Goal: Submit feedback/report problem: Submit feedback/report problem

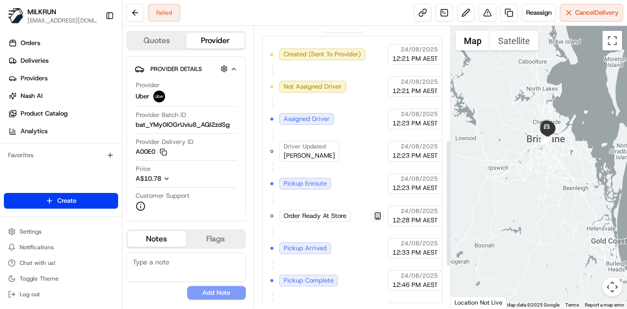
scroll to position [344, 0]
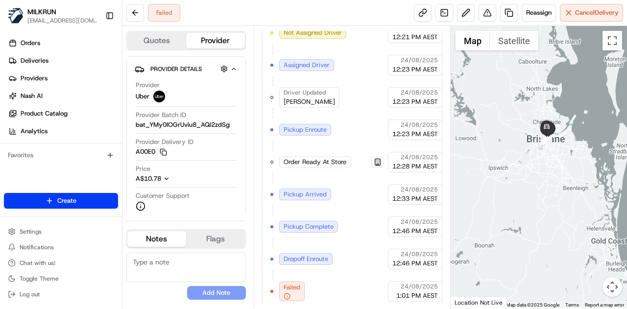
drag, startPoint x: 519, startPoint y: 148, endPoint x: 514, endPoint y: 166, distance: 18.8
click at [514, 166] on div at bounding box center [538, 167] width 177 height 282
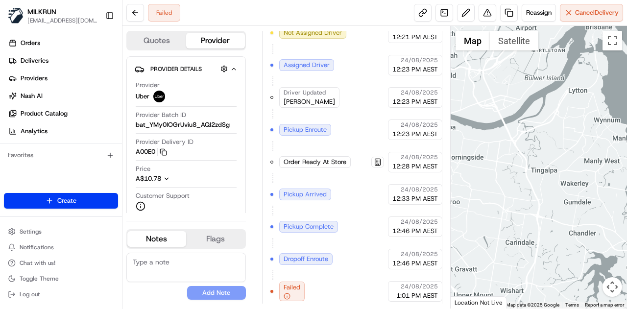
drag, startPoint x: 511, startPoint y: 124, endPoint x: 570, endPoint y: 140, distance: 61.3
click at [570, 140] on div at bounding box center [538, 167] width 177 height 282
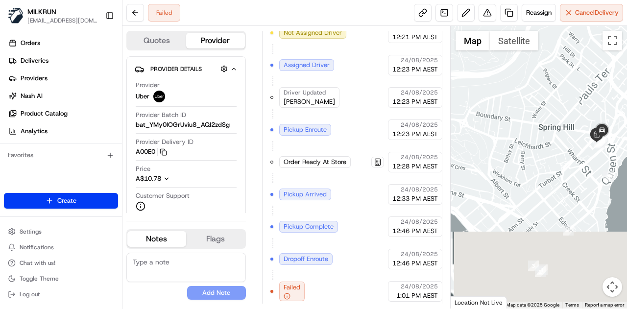
drag, startPoint x: 580, startPoint y: 202, endPoint x: 513, endPoint y: 85, distance: 134.7
click at [513, 85] on div at bounding box center [538, 167] width 177 height 282
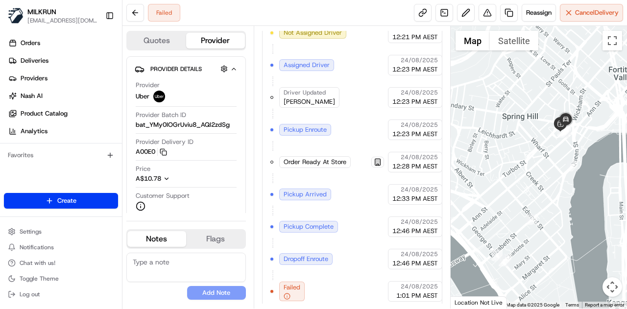
drag, startPoint x: 584, startPoint y: 127, endPoint x: 532, endPoint y: 144, distance: 55.6
click at [532, 144] on div at bounding box center [538, 167] width 177 height 282
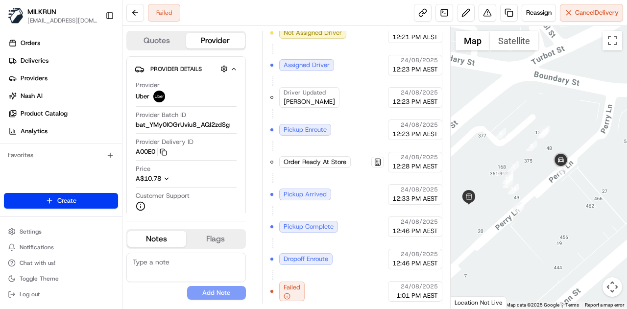
drag, startPoint x: 554, startPoint y: 117, endPoint x: 612, endPoint y: 123, distance: 58.1
click at [612, 123] on div at bounding box center [538, 167] width 177 height 282
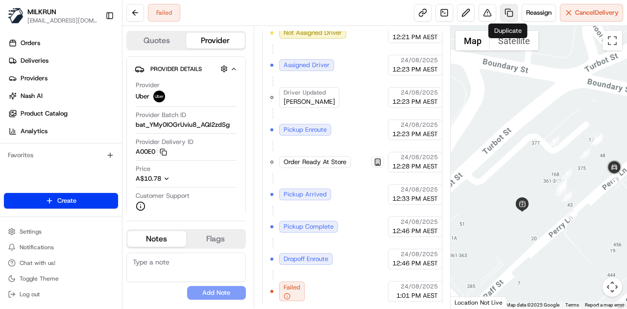
click at [507, 12] on link at bounding box center [509, 13] width 18 height 18
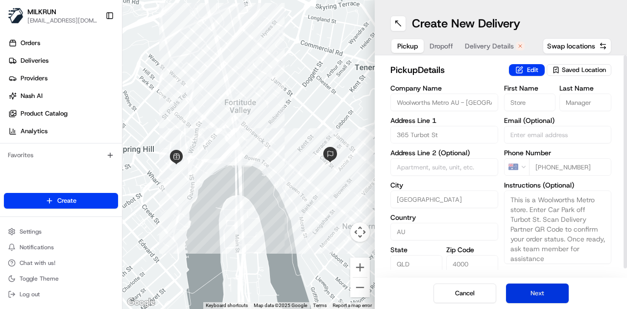
click at [532, 295] on button "Next" at bounding box center [537, 293] width 63 height 20
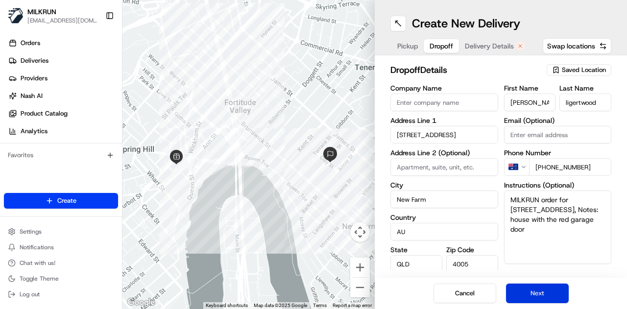
click at [533, 293] on button "Next" at bounding box center [537, 293] width 63 height 20
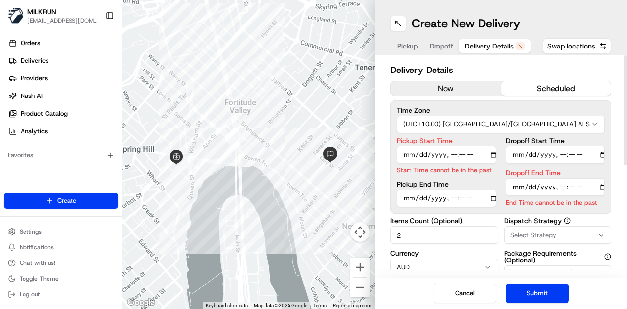
click at [449, 90] on button "now" at bounding box center [446, 88] width 110 height 15
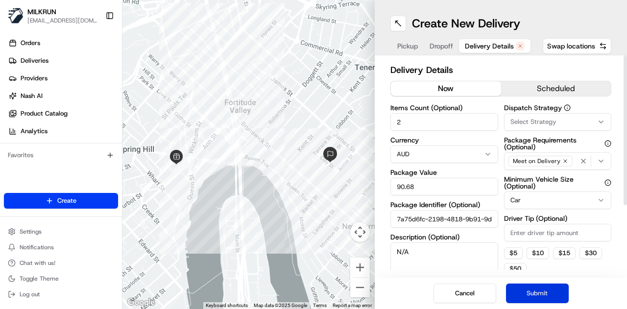
click at [519, 291] on button "Submit" at bounding box center [537, 293] width 63 height 20
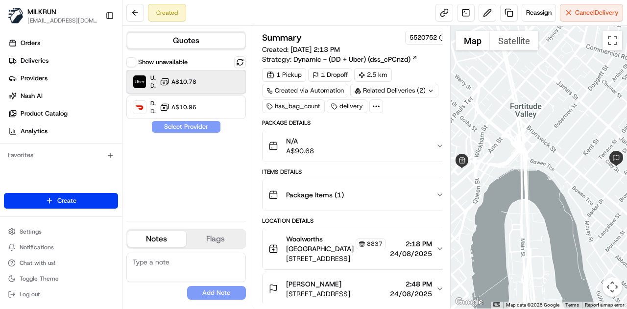
click at [226, 79] on div at bounding box center [224, 82] width 12 height 12
click at [199, 120] on div "Show unavailable Uber Dropoff ETA 35 minutes A$10.78 DoorDash Drive Dropoff ETA…" at bounding box center [185, 134] width 119 height 157
click at [200, 126] on button "Assign Provider" at bounding box center [186, 127] width 70 height 12
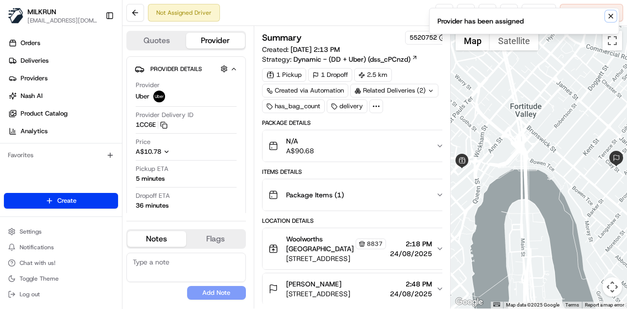
click at [612, 12] on icon "Notifications (F8)" at bounding box center [611, 16] width 8 height 8
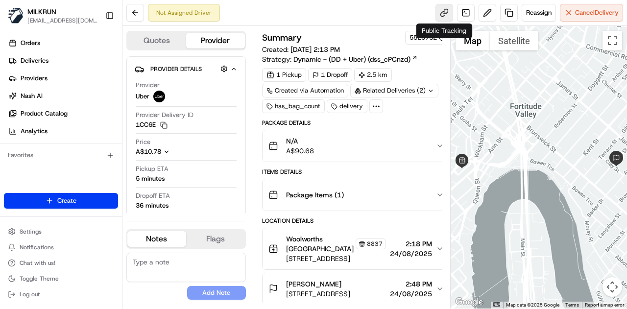
click at [446, 15] on link at bounding box center [444, 13] width 18 height 18
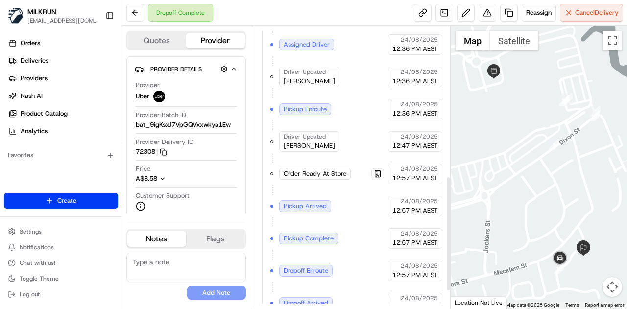
scroll to position [407, 0]
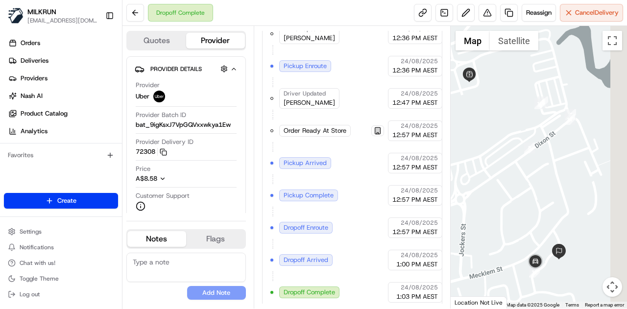
drag, startPoint x: 583, startPoint y: 174, endPoint x: 537, endPoint y: 177, distance: 46.1
click at [537, 177] on div at bounding box center [538, 167] width 177 height 282
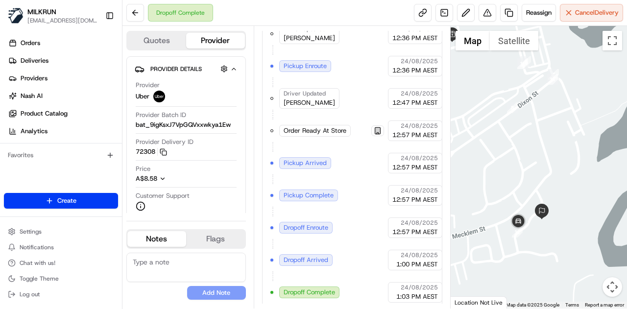
drag, startPoint x: 533, startPoint y: 229, endPoint x: 553, endPoint y: 196, distance: 38.7
click at [553, 196] on div at bounding box center [538, 167] width 177 height 282
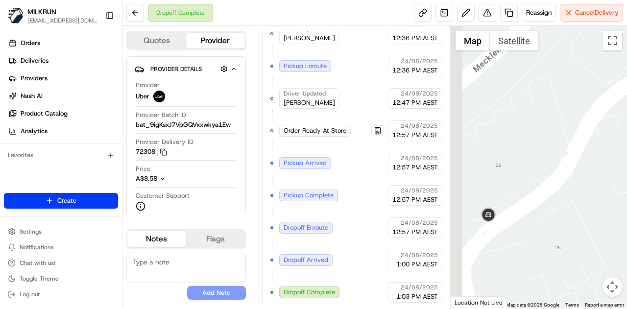
drag, startPoint x: 522, startPoint y: 155, endPoint x: 614, endPoint y: 187, distance: 97.8
click at [614, 187] on div at bounding box center [538, 167] width 177 height 282
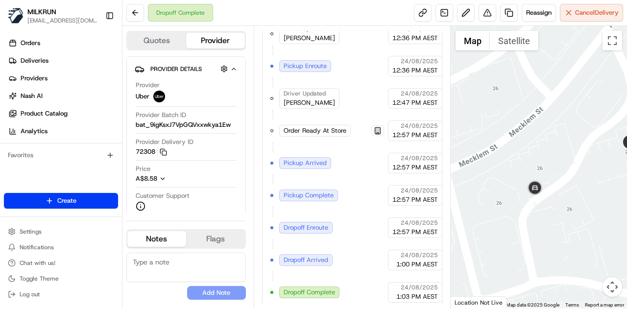
drag, startPoint x: 515, startPoint y: 65, endPoint x: 515, endPoint y: 95, distance: 29.9
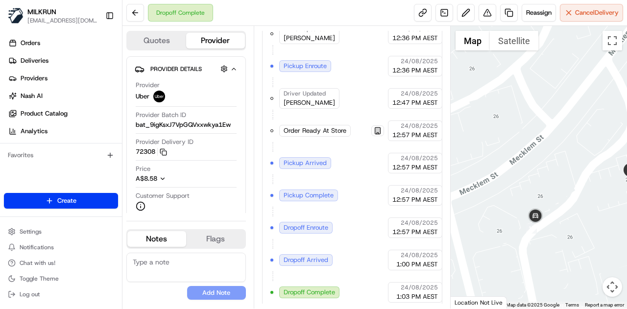
click at [515, 95] on div at bounding box center [538, 167] width 177 height 282
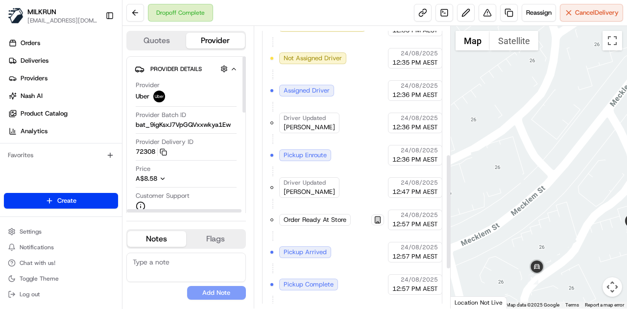
scroll to position [309, 0]
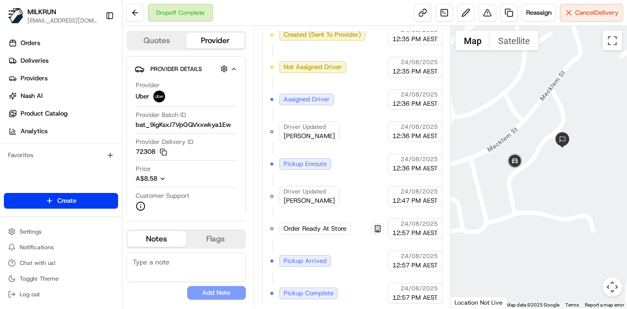
drag, startPoint x: 568, startPoint y: 211, endPoint x: 546, endPoint y: 151, distance: 63.9
click at [546, 151] on div at bounding box center [538, 167] width 177 height 282
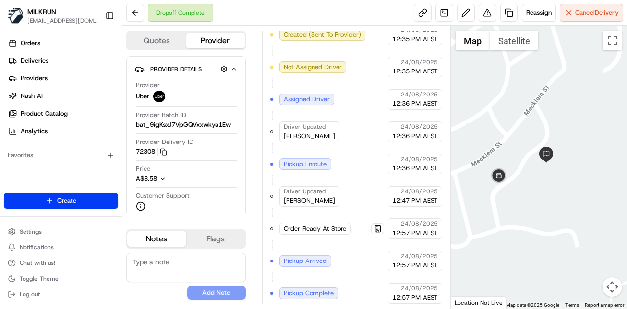
drag, startPoint x: 533, startPoint y: 114, endPoint x: 496, endPoint y: 145, distance: 47.9
click at [496, 145] on div at bounding box center [538, 167] width 177 height 282
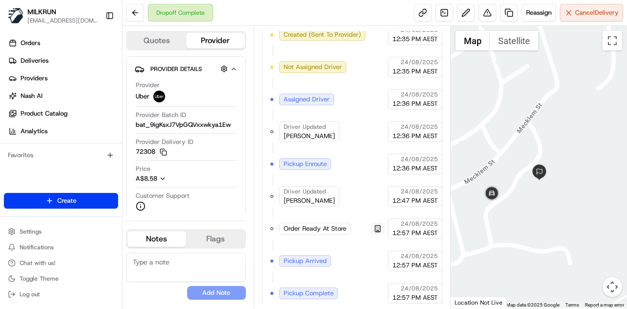
drag, startPoint x: 542, startPoint y: 156, endPoint x: 573, endPoint y: 149, distance: 31.2
click at [573, 149] on div at bounding box center [538, 167] width 177 height 282
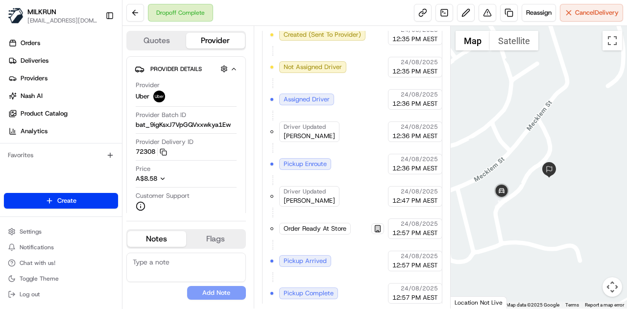
drag, startPoint x: 519, startPoint y: 201, endPoint x: 529, endPoint y: 196, distance: 10.7
click at [529, 196] on div at bounding box center [538, 167] width 177 height 282
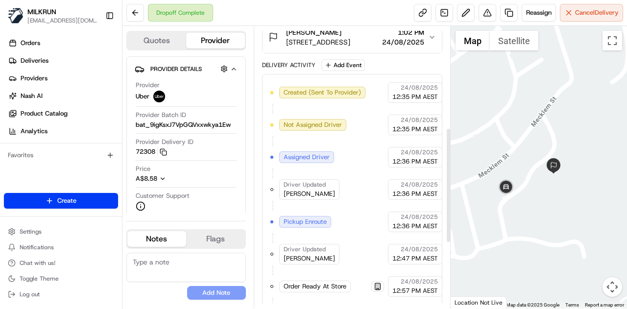
scroll to position [294, 0]
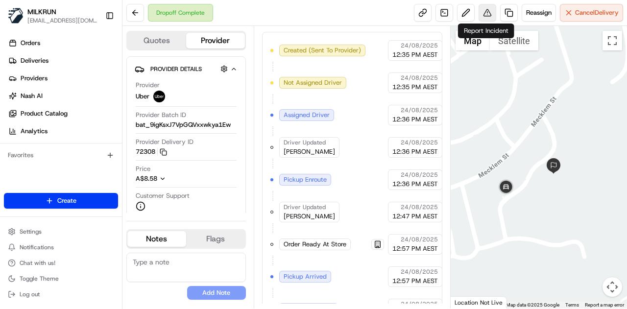
click at [489, 16] on button at bounding box center [487, 13] width 18 height 18
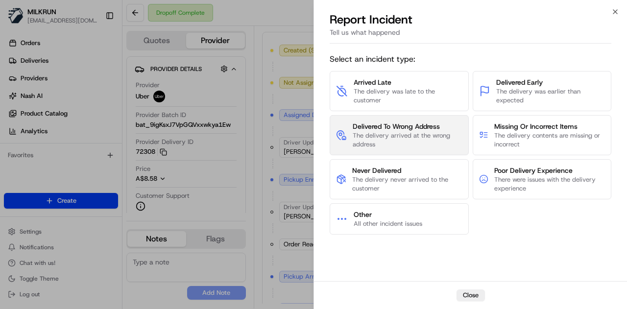
click at [397, 132] on span "The delivery arrived at the wrong address" at bounding box center [407, 140] width 110 height 18
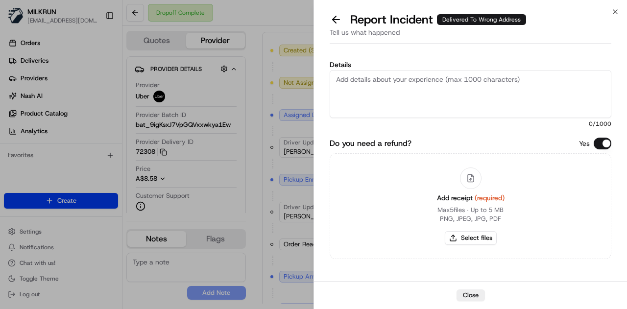
click at [383, 95] on textarea "Details" at bounding box center [469, 94] width 281 height 48
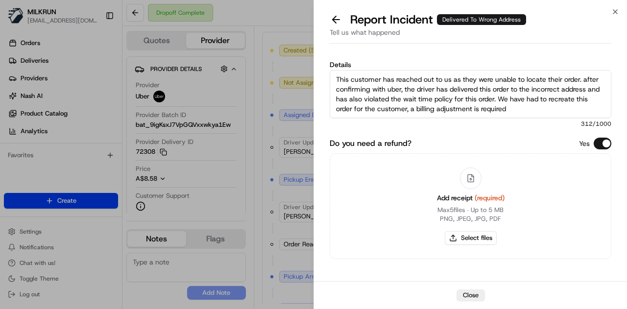
type textarea "This customer has reached out to us as they were unable to locate their order. …"
click at [464, 239] on button "Select files" at bounding box center [470, 238] width 52 height 14
type input "C:\fakepath\Screenshot 2025-08-24 142422.png"
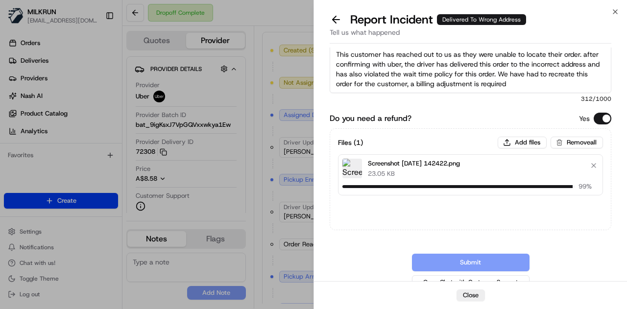
scroll to position [36, 0]
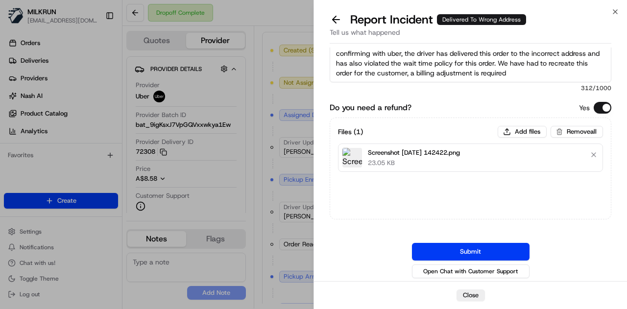
click at [493, 249] on button "Submit" at bounding box center [470, 252] width 117 height 18
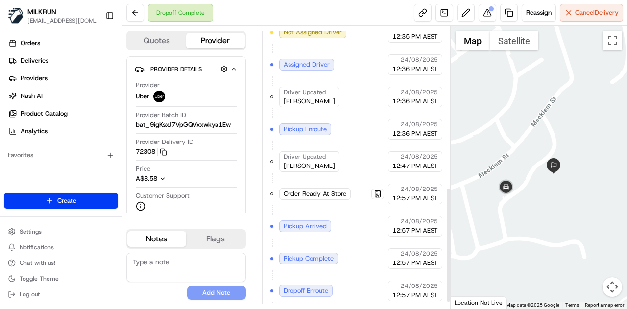
scroll to position [392, 0]
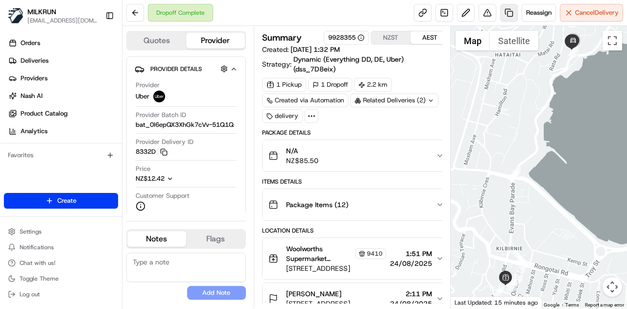
click at [511, 13] on link at bounding box center [509, 13] width 18 height 18
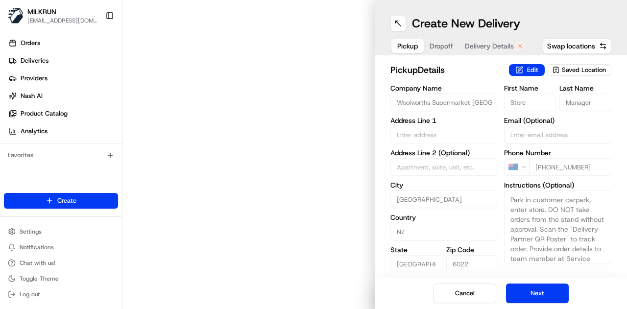
type input "47 Bay Rd"
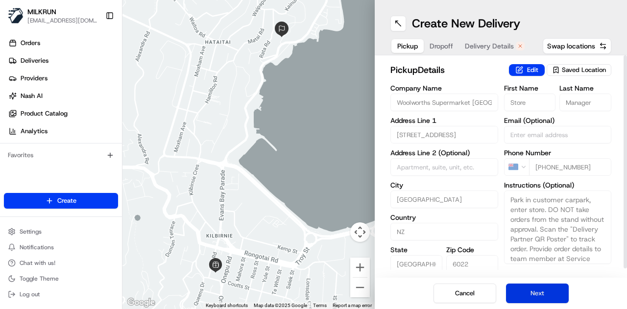
click at [536, 290] on button "Next" at bounding box center [537, 293] width 63 height 20
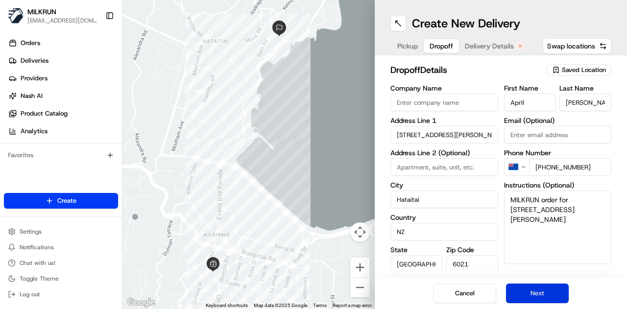
click at [536, 290] on button "Next" at bounding box center [537, 293] width 63 height 20
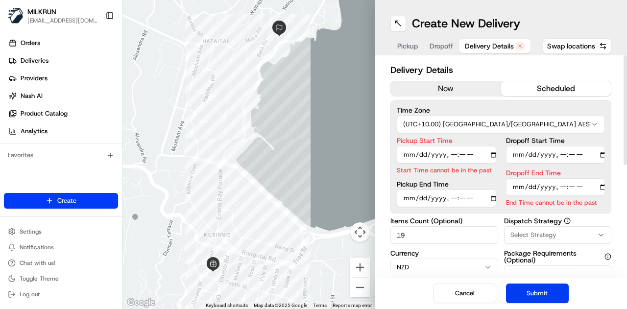
click at [456, 84] on button "now" at bounding box center [446, 88] width 110 height 15
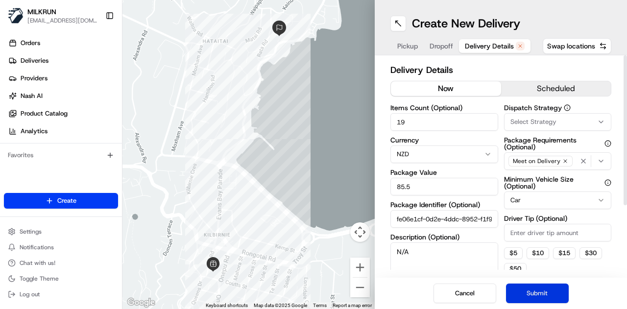
click at [540, 292] on button "Submit" at bounding box center [537, 293] width 63 height 20
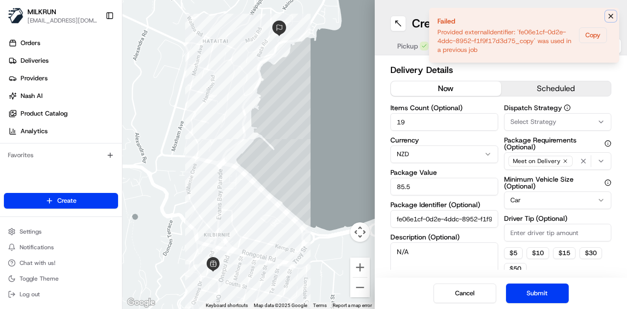
click at [607, 15] on icon "Notifications (F8)" at bounding box center [611, 16] width 8 height 8
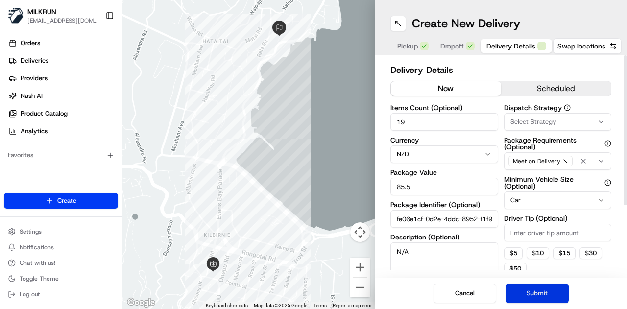
click at [543, 298] on button "Submit" at bounding box center [537, 293] width 63 height 20
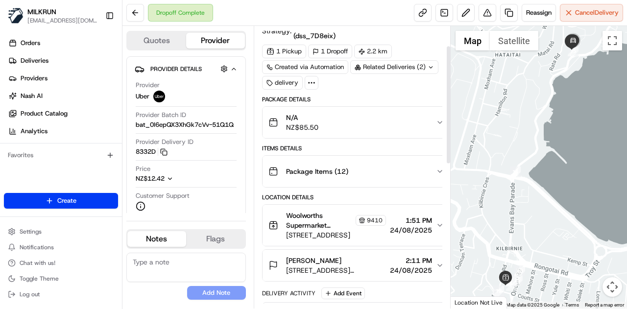
scroll to position [49, 0]
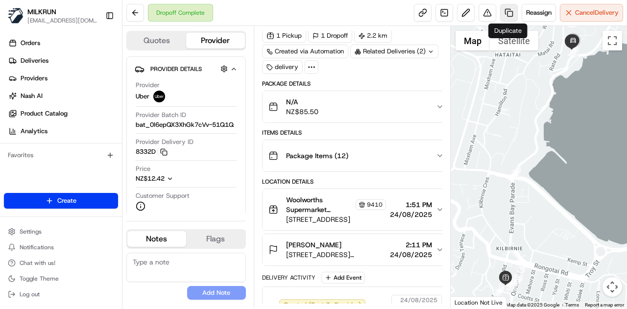
click at [506, 5] on link at bounding box center [509, 13] width 18 height 18
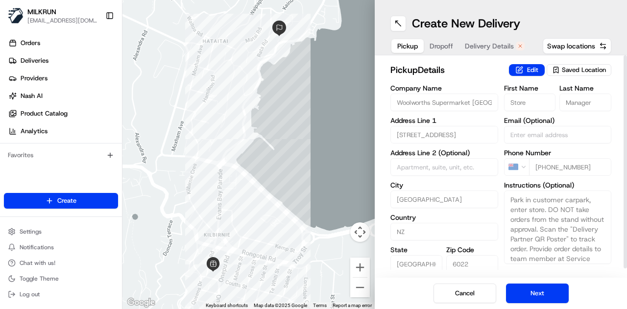
click at [537, 281] on div "Cancel Next" at bounding box center [500, 293] width 252 height 31
click at [539, 284] on button "Next" at bounding box center [537, 293] width 63 height 20
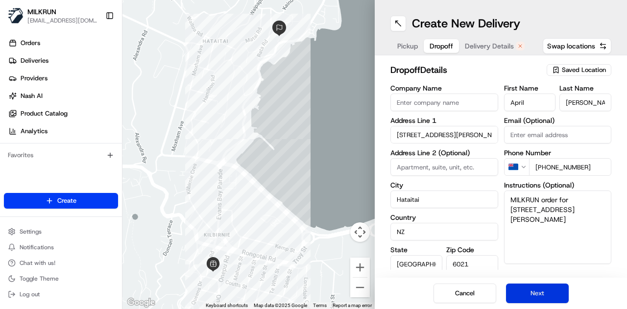
click at [540, 285] on button "Next" at bounding box center [537, 293] width 63 height 20
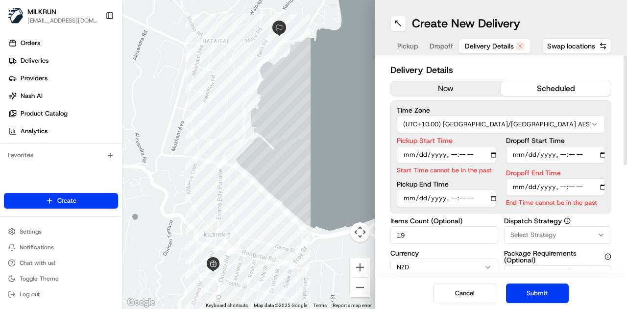
click at [456, 84] on button "now" at bounding box center [446, 88] width 110 height 15
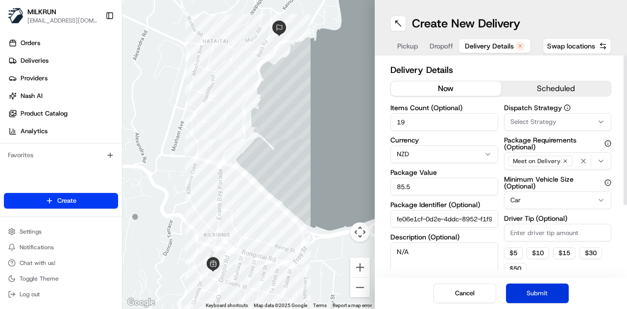
click at [537, 286] on button "Submit" at bounding box center [537, 293] width 63 height 20
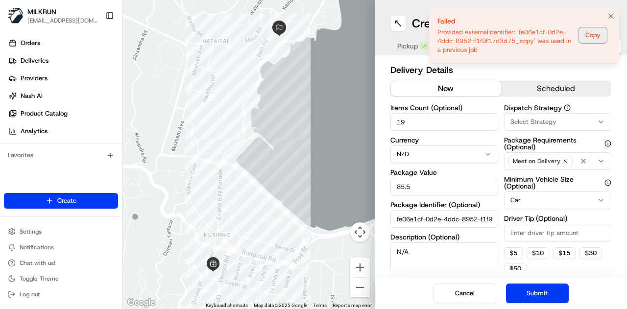
click at [592, 31] on button "Copy" at bounding box center [593, 35] width 28 height 16
click at [606, 13] on button "Notifications (F8)" at bounding box center [611, 16] width 12 height 12
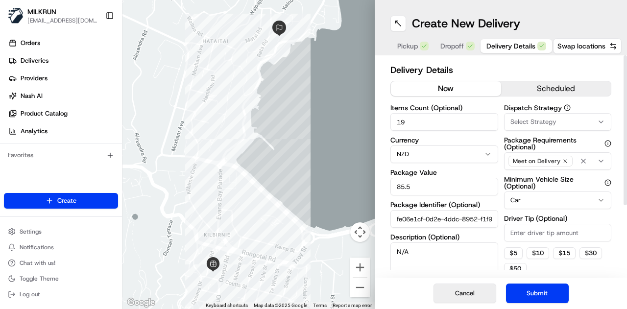
click at [465, 293] on button "Cancel" at bounding box center [464, 293] width 63 height 20
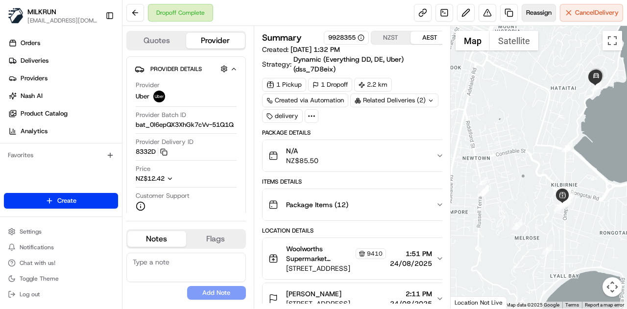
click at [532, 11] on span "Reassign" at bounding box center [538, 12] width 25 height 9
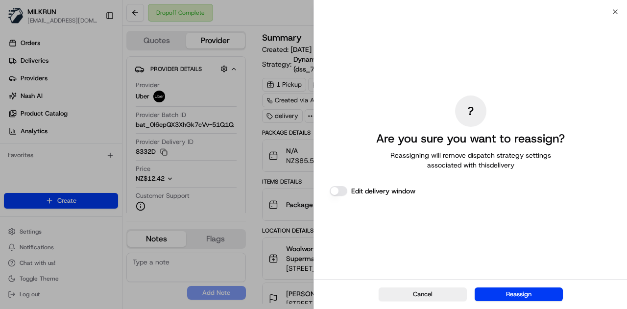
click at [338, 187] on button "Edit delivery window" at bounding box center [338, 191] width 18 height 10
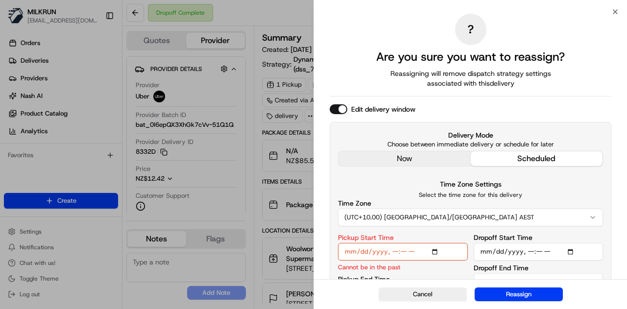
click at [421, 162] on div "Edit delivery window Delivery Mode Choose between immediate delivery or schedul…" at bounding box center [469, 207] width 281 height 206
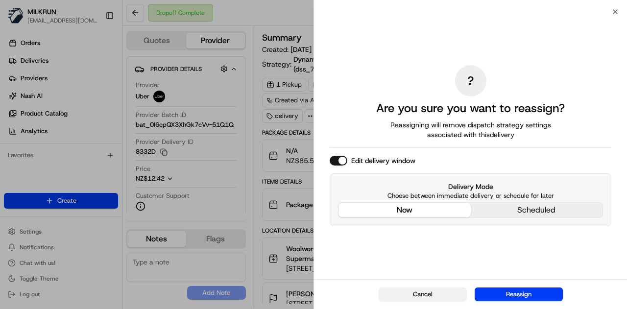
click at [436, 291] on button "Cancel" at bounding box center [422, 294] width 88 height 14
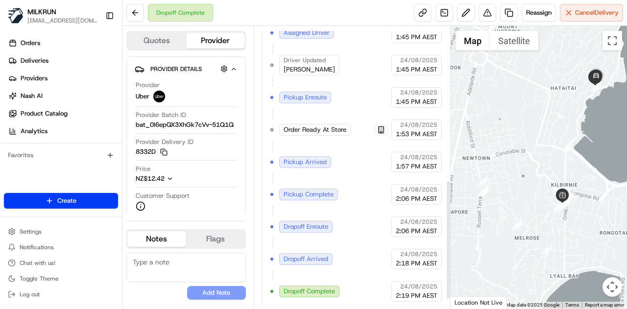
scroll to position [190, 0]
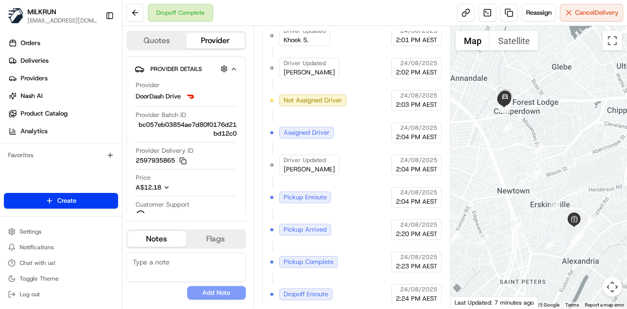
scroll to position [631, 0]
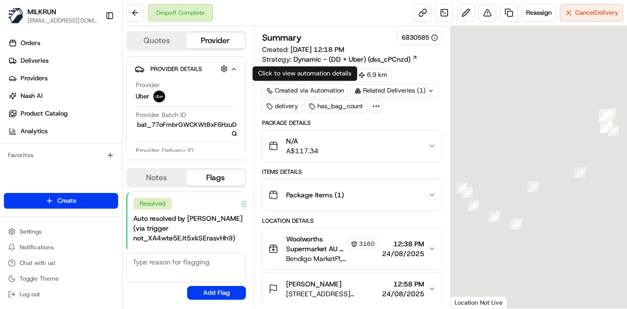
scroll to position [173, 0]
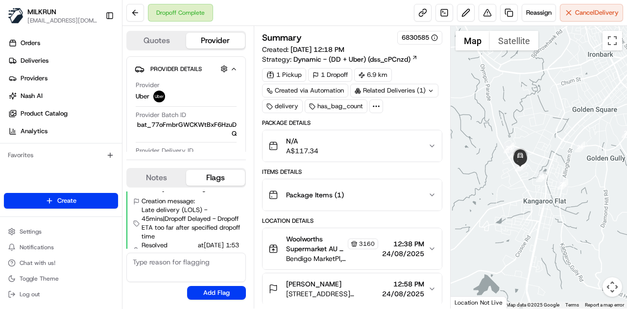
drag, startPoint x: 502, startPoint y: 164, endPoint x: 555, endPoint y: 109, distance: 75.8
click at [555, 109] on div at bounding box center [538, 167] width 177 height 282
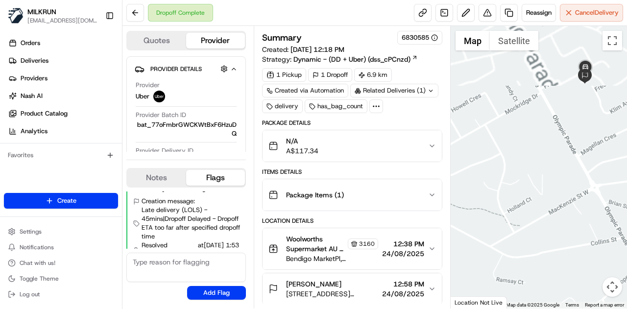
drag, startPoint x: 557, startPoint y: 93, endPoint x: 480, endPoint y: 180, distance: 116.2
click at [480, 180] on div at bounding box center [538, 167] width 177 height 282
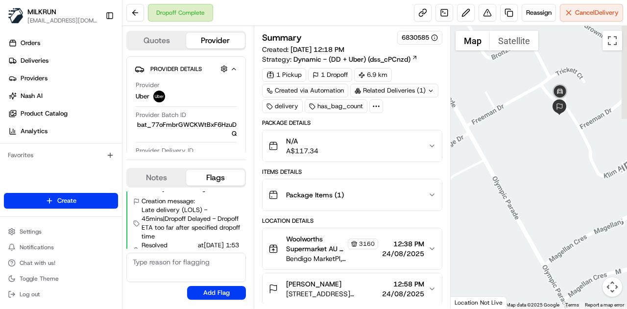
drag, startPoint x: 548, startPoint y: 99, endPoint x: 535, endPoint y: 133, distance: 36.0
click at [535, 133] on div at bounding box center [538, 167] width 177 height 282
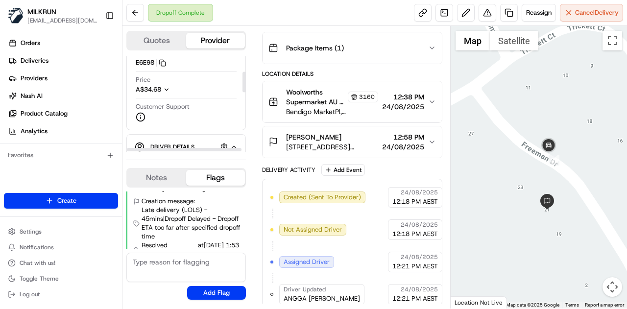
scroll to position [49, 0]
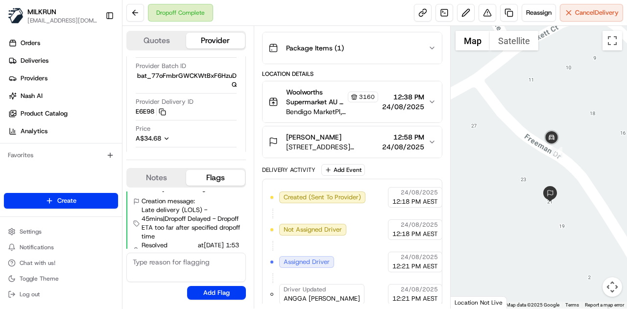
drag, startPoint x: 584, startPoint y: 228, endPoint x: 591, endPoint y: 215, distance: 14.9
click at [591, 215] on div at bounding box center [538, 167] width 177 height 282
click at [140, 8] on button at bounding box center [135, 13] width 18 height 18
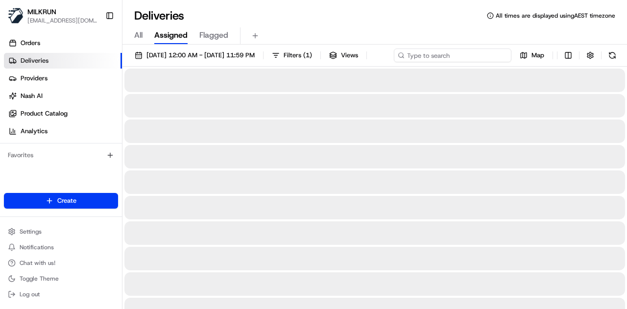
click at [462, 55] on input at bounding box center [452, 55] width 117 height 14
paste input "2988332e-a9d0-47fb-b9bb-8878e82301aa"
type input "2988332e-a9d0-47fb-b9bb-8878e82301aa"
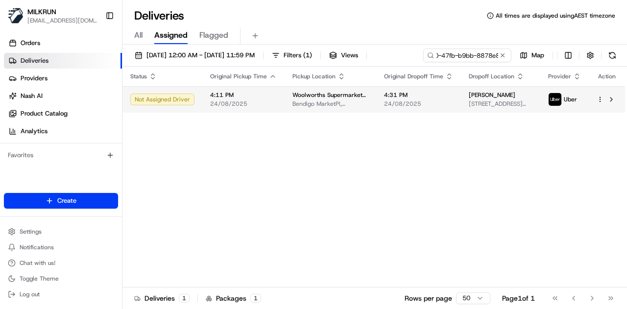
click at [445, 108] on span "24/08/2025" at bounding box center [418, 104] width 69 height 8
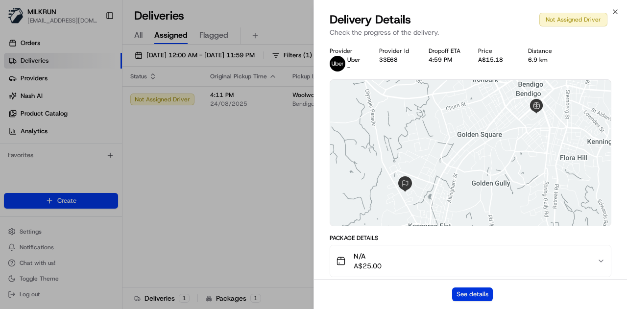
click at [477, 294] on button "See details" at bounding box center [472, 294] width 41 height 14
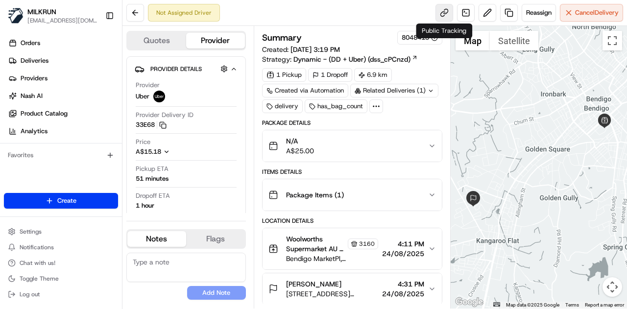
click at [442, 14] on link at bounding box center [444, 13] width 18 height 18
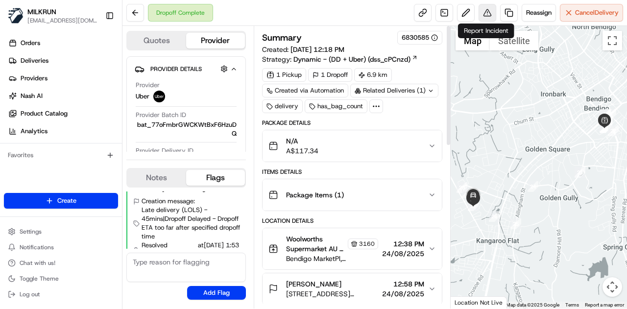
click at [484, 12] on button at bounding box center [487, 13] width 18 height 18
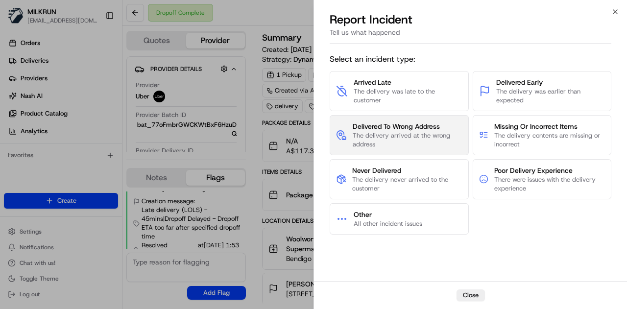
click at [419, 132] on span "The delivery arrived at the wrong address" at bounding box center [407, 140] width 110 height 18
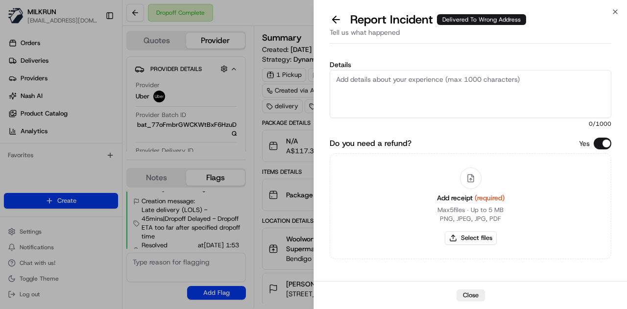
click at [380, 90] on textarea "Details" at bounding box center [469, 94] width 281 height 48
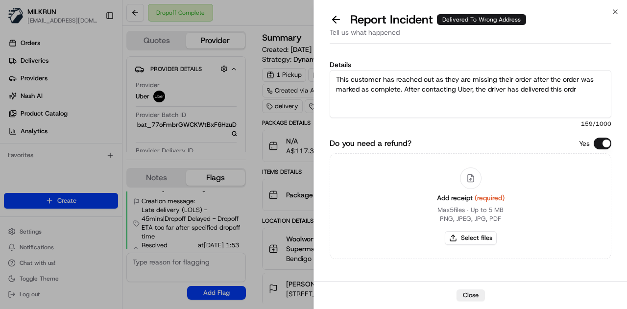
click at [576, 88] on textarea "This customer has reached out as they are missing their order after the order w…" at bounding box center [469, 94] width 281 height 48
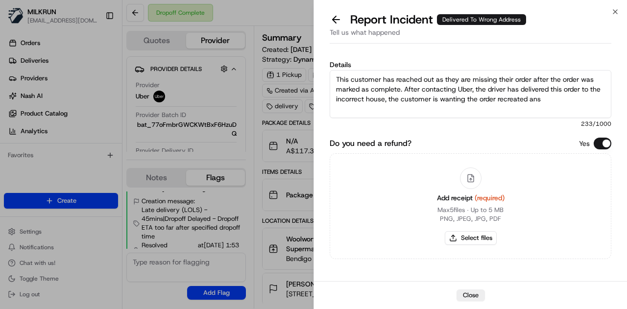
click at [542, 102] on textarea "This customer has reached out as they are missing their order after the order w…" at bounding box center [469, 94] width 281 height 48
type textarea "This customer has reached out as they are missing their order after the order w…"
drag, startPoint x: 542, startPoint y: 102, endPoint x: 233, endPoint y: 5, distance: 324.2
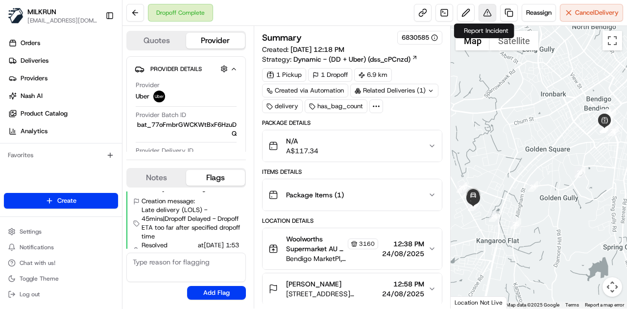
click at [486, 10] on button at bounding box center [487, 13] width 18 height 18
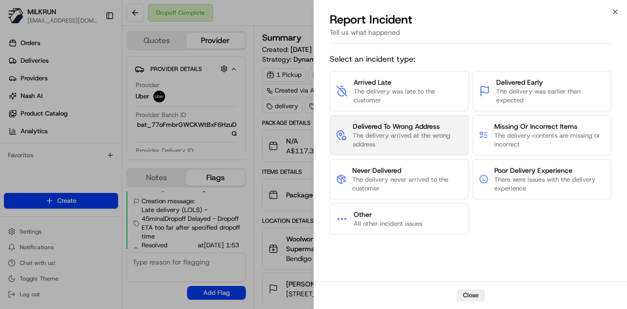
click at [401, 138] on span "The delivery arrived at the wrong address" at bounding box center [407, 140] width 110 height 18
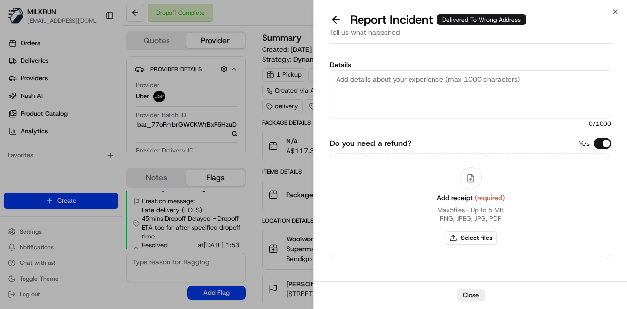
click at [389, 93] on textarea "Details" at bounding box center [469, 94] width 281 height 48
click at [596, 75] on textarea "this driver has delivered this order to the incorrect address as confirmed by u…" at bounding box center [469, 94] width 281 height 48
click at [594, 82] on textarea "this driver has delivered this order to the incorrect address as confirmed by u…" at bounding box center [469, 94] width 281 height 48
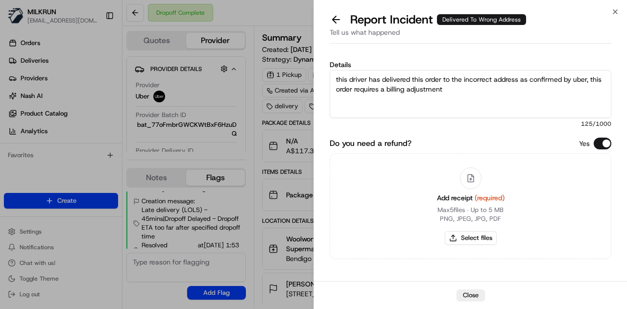
type textarea "this driver has delivered this order to the incorrect address as confirmed by u…"
click at [472, 237] on button "Select files" at bounding box center [470, 238] width 52 height 14
type input "C:\fakepath\Screenshot 2025-08-24 153011.png"
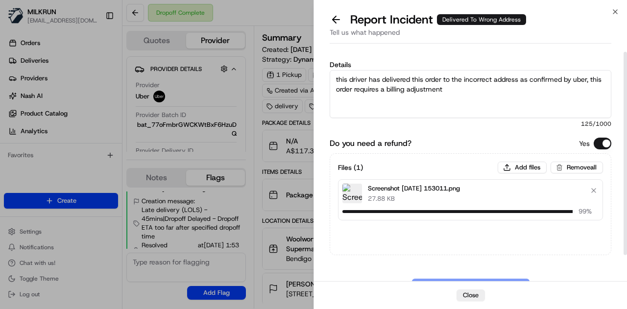
scroll to position [36, 0]
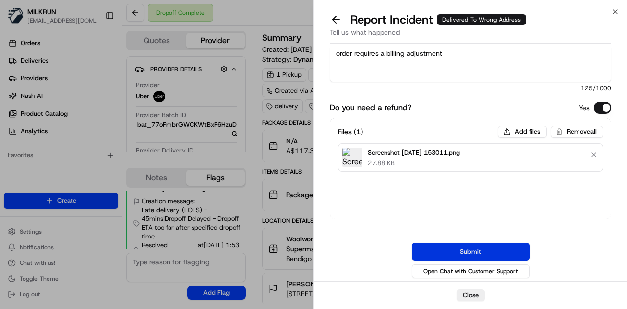
click at [477, 251] on button "Submit" at bounding box center [470, 252] width 117 height 18
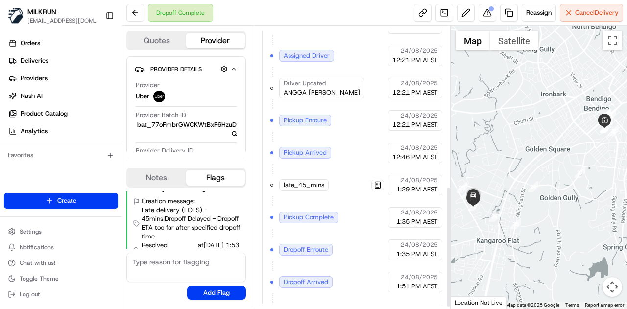
scroll to position [375, 0]
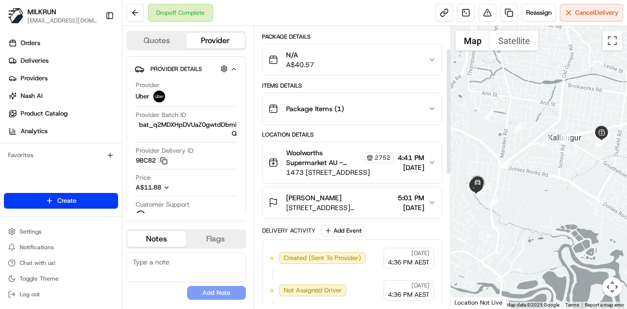
scroll to position [50, 0]
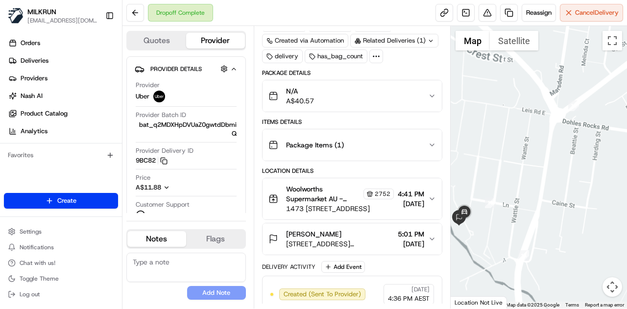
drag, startPoint x: 510, startPoint y: 161, endPoint x: 545, endPoint y: 140, distance: 40.9
click at [544, 140] on div at bounding box center [538, 167] width 177 height 282
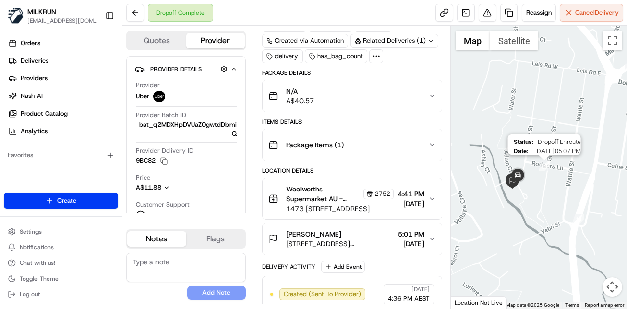
drag, startPoint x: 527, startPoint y: 184, endPoint x: 546, endPoint y: 166, distance: 26.3
click at [546, 166] on img "16" at bounding box center [543, 165] width 11 height 11
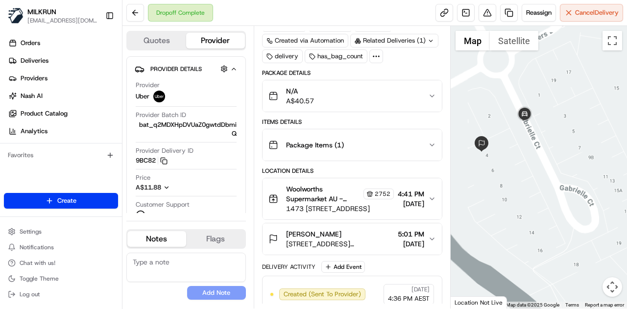
drag, startPoint x: 570, startPoint y: 188, endPoint x: 575, endPoint y: 190, distance: 5.7
click at [575, 190] on div "To navigate, press the arrow keys." at bounding box center [538, 167] width 177 height 282
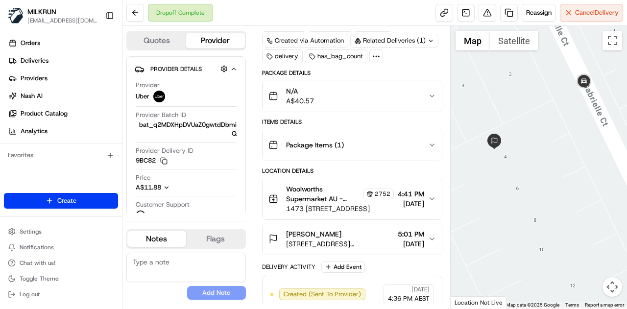
drag, startPoint x: 515, startPoint y: 158, endPoint x: 539, endPoint y: 164, distance: 25.3
click at [541, 172] on div at bounding box center [538, 167] width 177 height 282
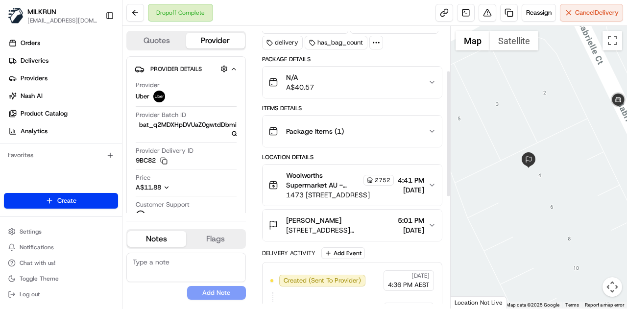
scroll to position [99, 0]
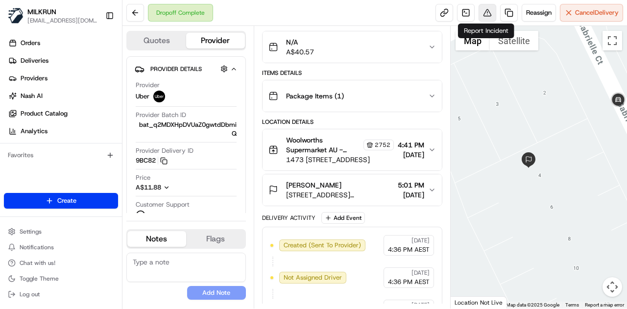
click at [483, 19] on button at bounding box center [487, 13] width 18 height 18
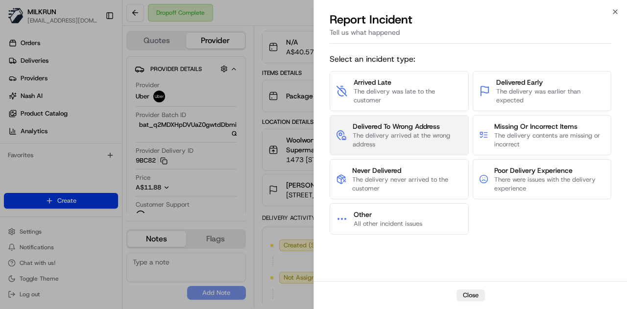
click at [399, 126] on span "Delivered To Wrong Address" at bounding box center [407, 126] width 110 height 10
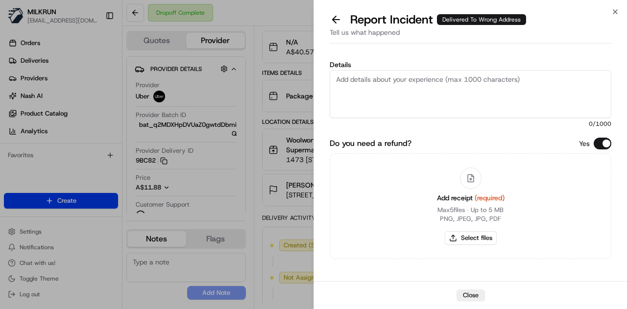
click at [393, 101] on textarea "Details" at bounding box center [469, 94] width 281 height 48
type textarea "This customer has"
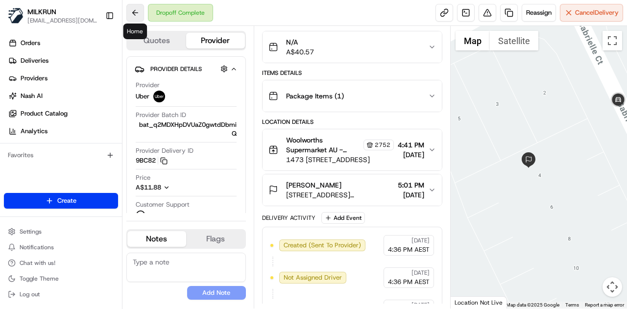
click at [140, 12] on button at bounding box center [135, 13] width 18 height 18
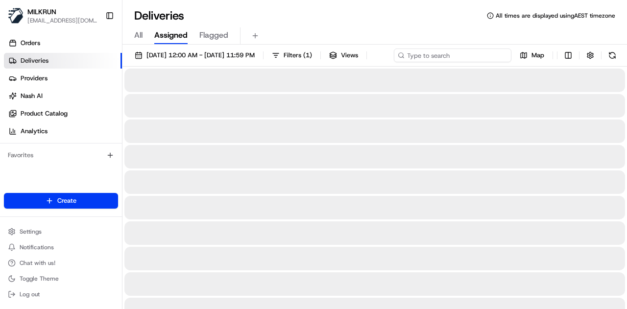
click at [479, 54] on input at bounding box center [452, 55] width 117 height 14
paste input "5d999e34-76e7-48c9-b09b-82a47721a5cb"
type input "5d999e34-76e7-48c9-b09b-82a47721a5cb"
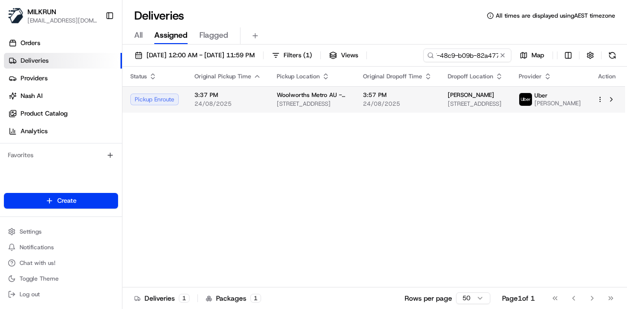
click at [391, 99] on span "3:57 PM" at bounding box center [397, 95] width 69 height 8
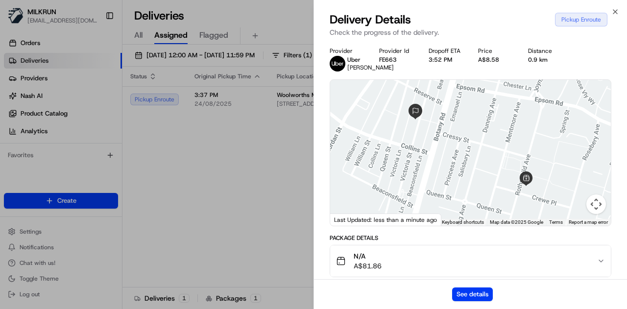
click at [475, 285] on div "See details" at bounding box center [470, 294] width 313 height 30
click at [475, 289] on button "See details" at bounding box center [472, 294] width 41 height 14
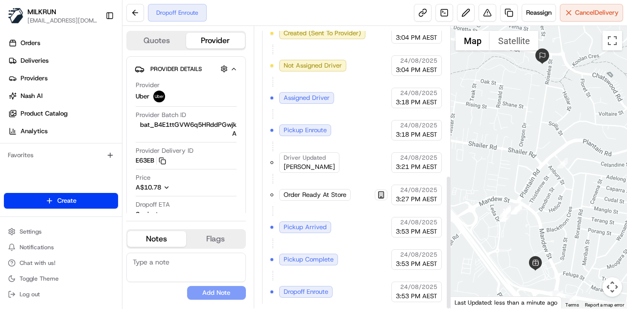
scroll to position [311, 0]
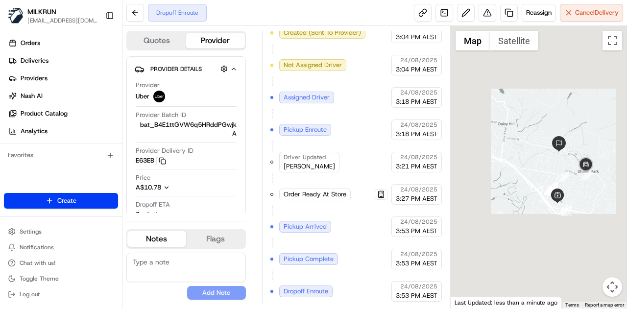
drag, startPoint x: 567, startPoint y: 186, endPoint x: 533, endPoint y: 192, distance: 34.9
click at [533, 192] on div at bounding box center [538, 167] width 177 height 282
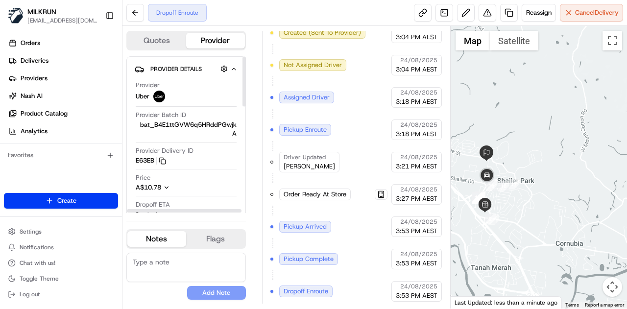
scroll to position [98, 0]
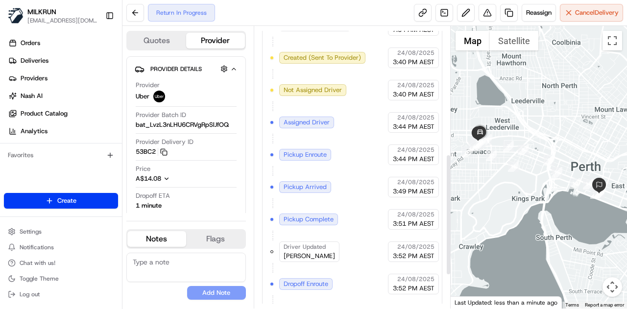
scroll to position [376, 0]
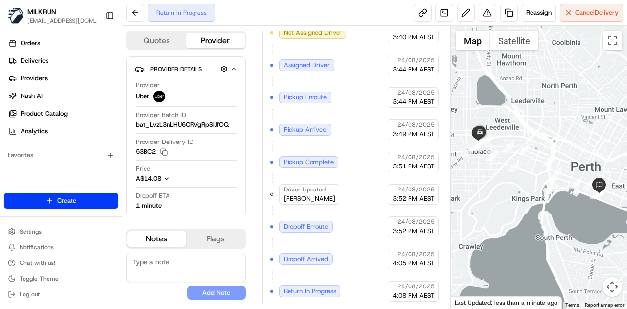
click at [520, 200] on div at bounding box center [538, 167] width 177 height 282
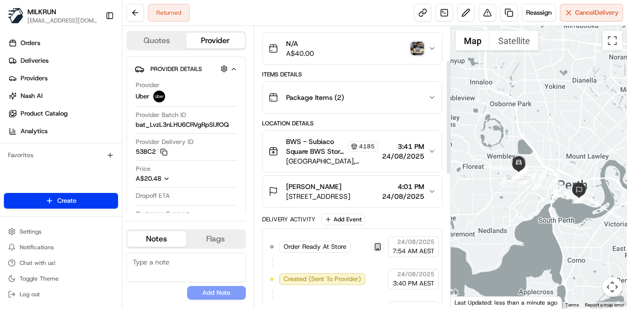
scroll to position [98, 0]
click at [425, 148] on div "BWS - Subiaco Square BWS Store Manager 4185 Centro Subiaco, 29 Station Street, …" at bounding box center [348, 150] width 160 height 29
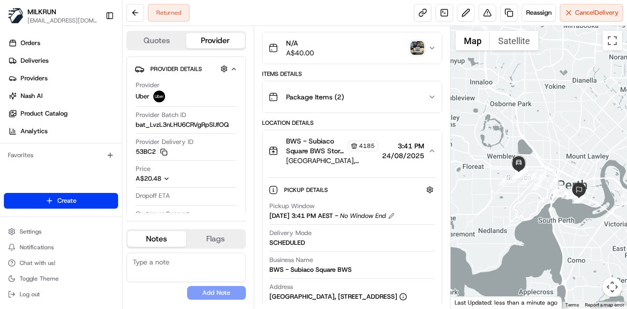
click at [431, 151] on icon "button" at bounding box center [432, 151] width 8 height 8
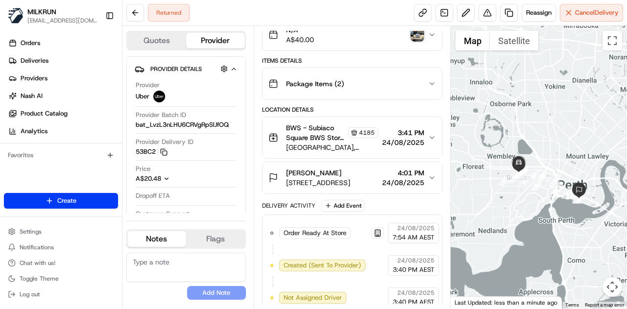
scroll to position [147, 0]
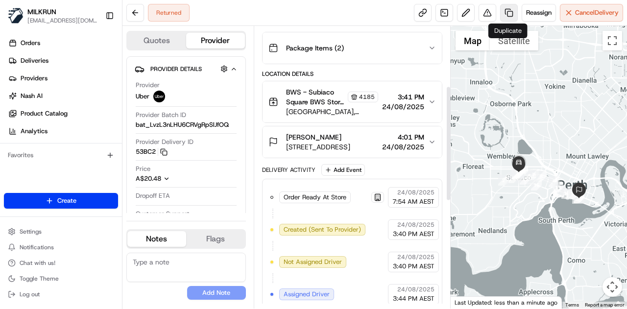
click at [507, 11] on link at bounding box center [509, 13] width 18 height 18
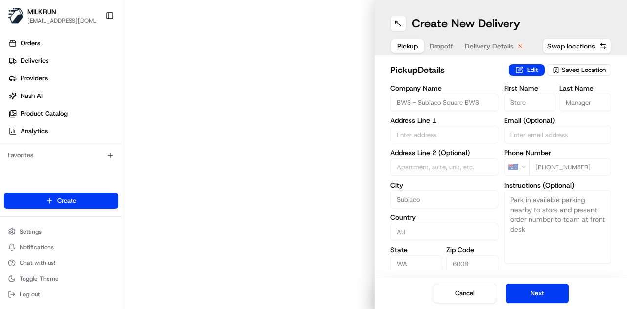
type input "Centro Subiaco, 29 Station Street"
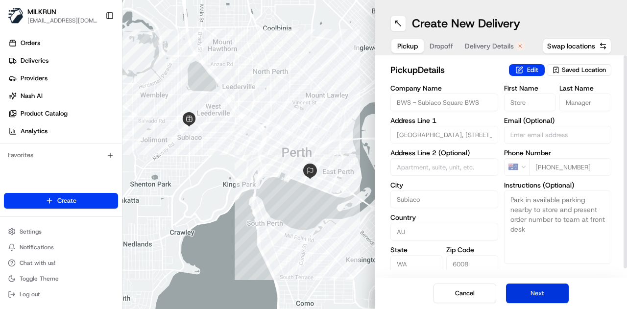
click at [534, 298] on button "Next" at bounding box center [537, 293] width 63 height 20
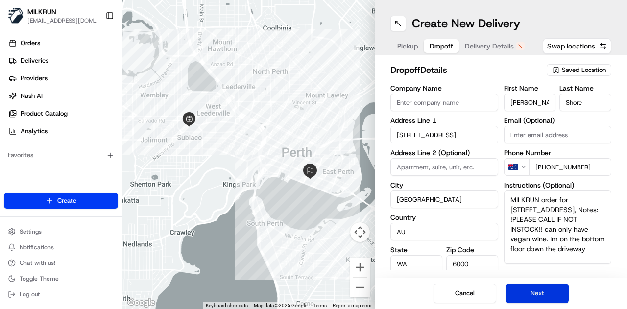
drag, startPoint x: 535, startPoint y: 298, endPoint x: 532, endPoint y: 285, distance: 13.4
click at [535, 298] on button "Next" at bounding box center [537, 293] width 63 height 20
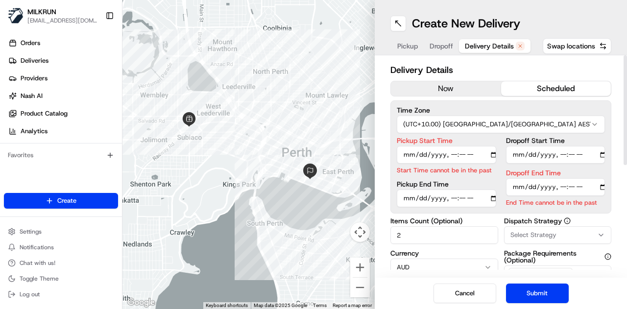
click at [455, 83] on button "now" at bounding box center [446, 88] width 110 height 15
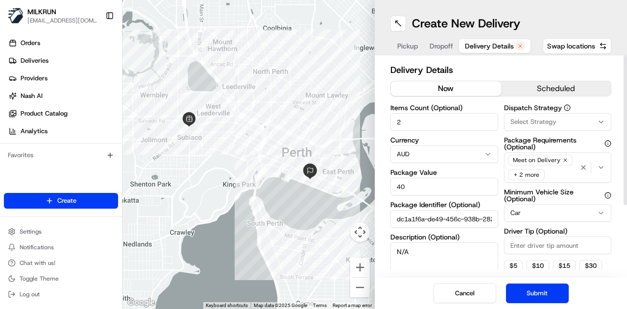
click at [529, 292] on button "Submit" at bounding box center [537, 293] width 63 height 20
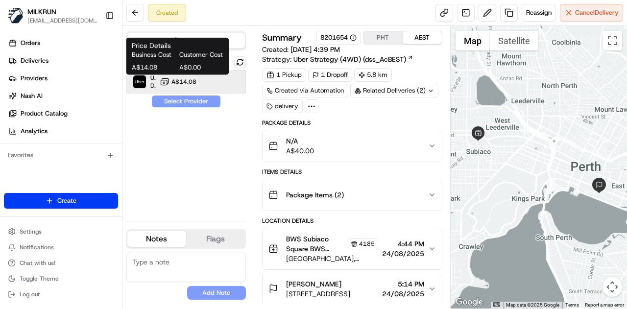
click at [175, 75] on div "Uber Dropoff ETA 40 minutes A$14.08" at bounding box center [185, 81] width 119 height 23
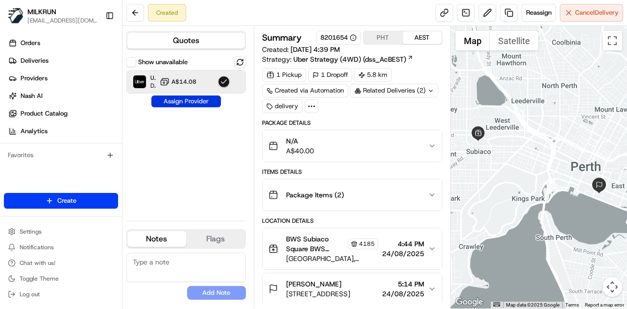
click at [203, 96] on button "Assign Provider" at bounding box center [186, 101] width 70 height 12
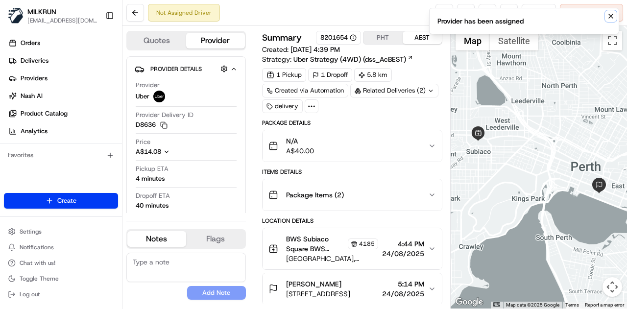
click at [611, 13] on icon "Notifications (F8)" at bounding box center [611, 16] width 8 height 8
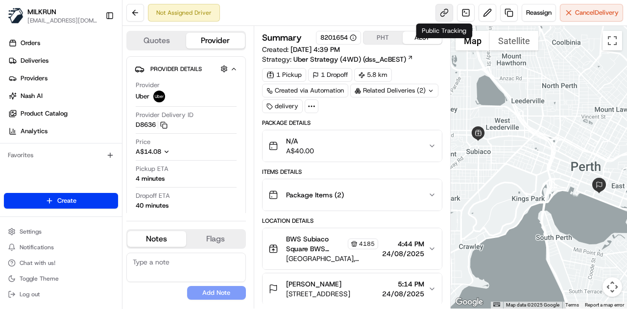
click at [446, 17] on link at bounding box center [444, 13] width 18 height 18
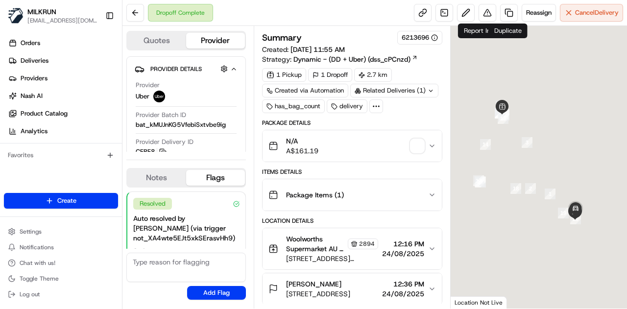
scroll to position [70, 0]
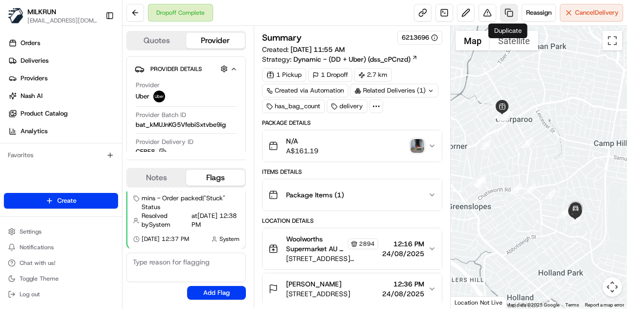
click at [510, 8] on link at bounding box center [509, 13] width 18 height 18
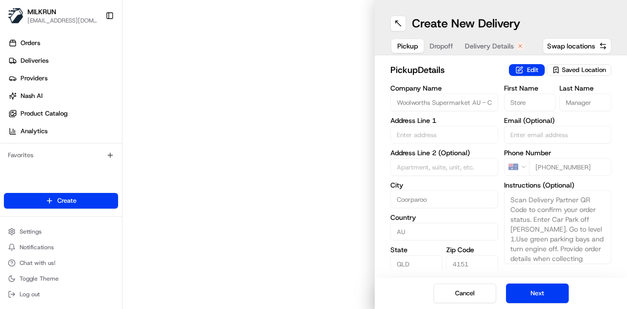
type input "[STREET_ADDRESS][PERSON_NAME]"
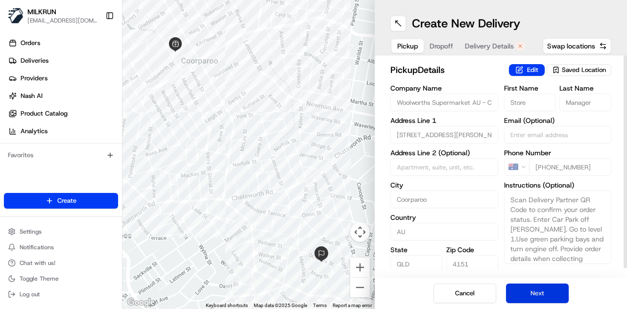
click at [535, 291] on button "Next" at bounding box center [537, 293] width 63 height 20
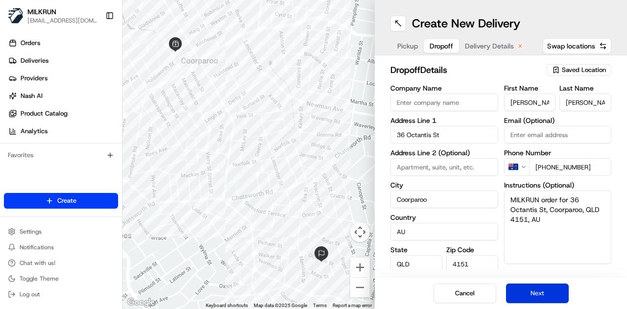
click at [535, 291] on button "Next" at bounding box center [537, 293] width 63 height 20
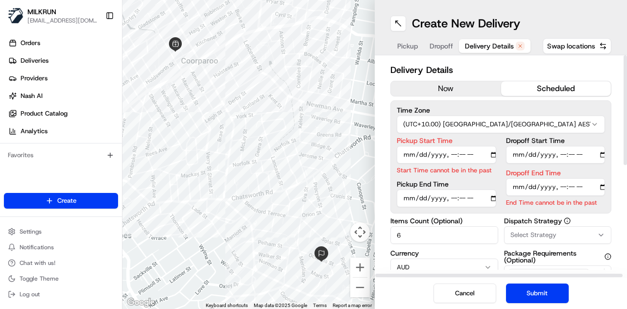
click at [435, 88] on button "now" at bounding box center [446, 88] width 110 height 15
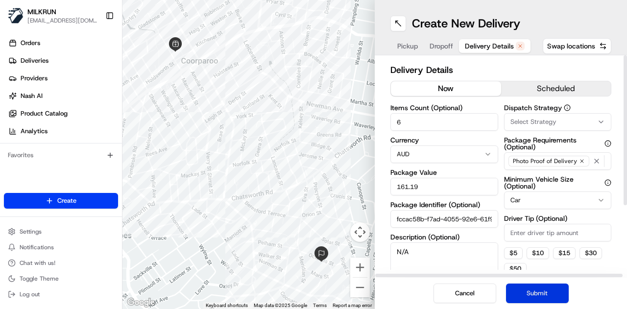
click at [532, 287] on button "Submit" at bounding box center [537, 293] width 63 height 20
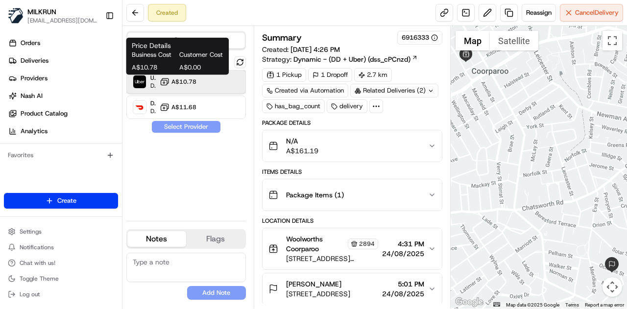
click at [202, 80] on div "Uber Dropoff ETA 29 minutes A$10.78" at bounding box center [185, 81] width 119 height 23
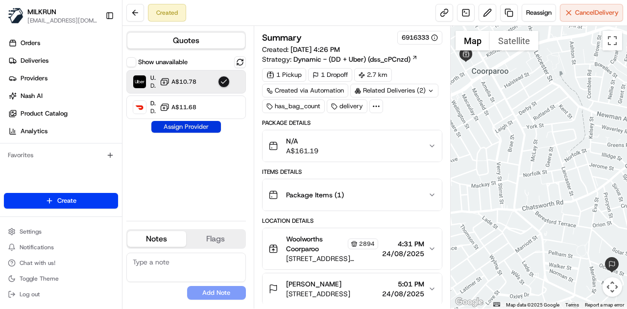
click at [201, 128] on button "Assign Provider" at bounding box center [186, 127] width 70 height 12
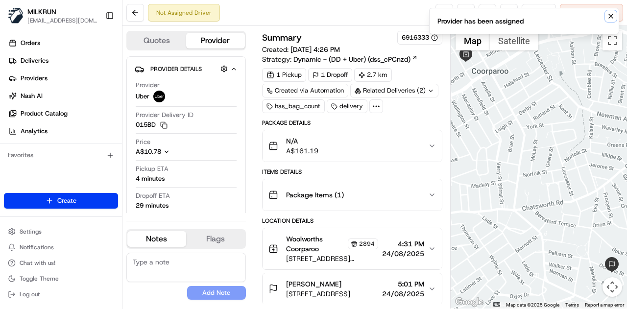
click at [612, 13] on icon "Notifications (F8)" at bounding box center [611, 16] width 8 height 8
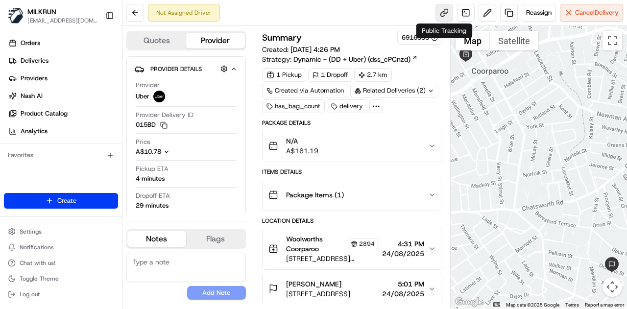
click at [443, 7] on link at bounding box center [444, 13] width 18 height 18
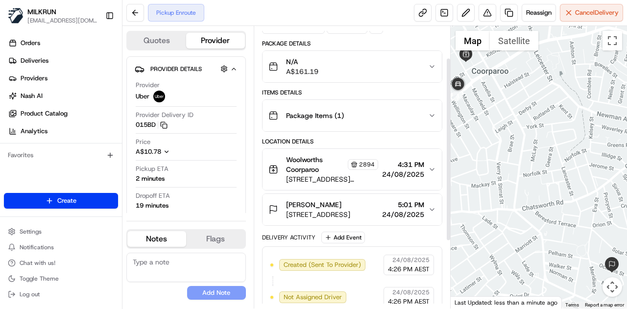
scroll to position [49, 0]
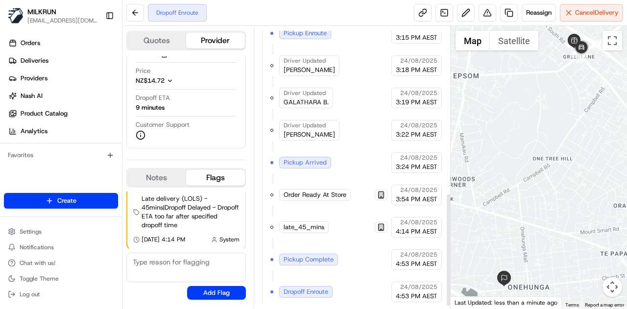
scroll to position [418, 0]
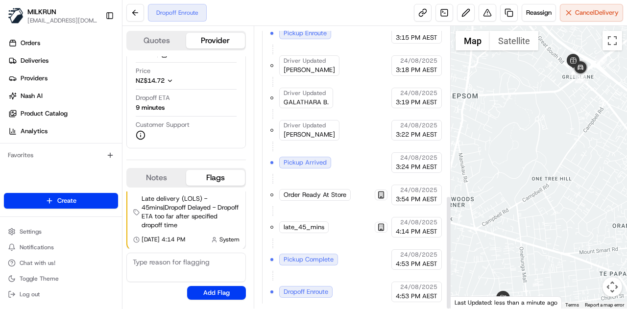
drag, startPoint x: 574, startPoint y: 74, endPoint x: 571, endPoint y: 112, distance: 38.3
click at [572, 112] on div at bounding box center [538, 167] width 177 height 282
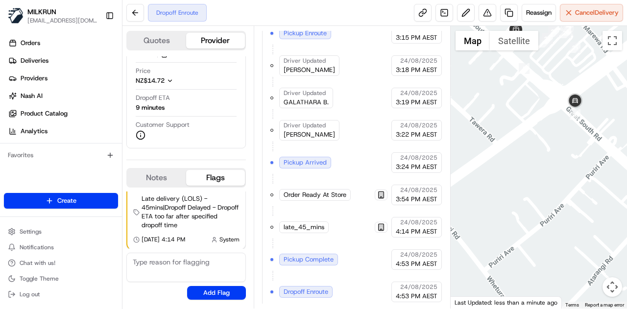
drag, startPoint x: 518, startPoint y: 102, endPoint x: 543, endPoint y: 125, distance: 33.6
click at [522, 125] on div at bounding box center [538, 167] width 177 height 282
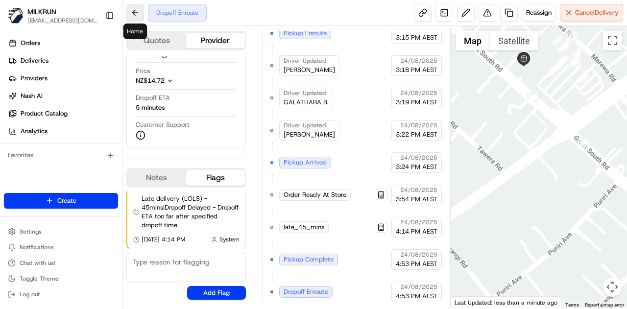
click at [135, 12] on button at bounding box center [135, 13] width 18 height 18
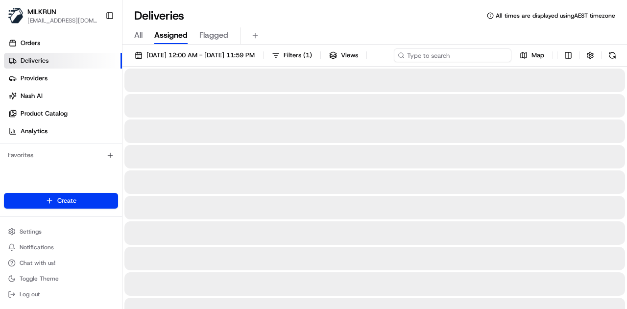
click at [446, 58] on input at bounding box center [452, 55] width 117 height 14
paste input "41a34631-2bee-4c2b-a638-07d51ffdfd28"
type input "41a34631-2bee-4c2b-a638-07d51ffdfd28"
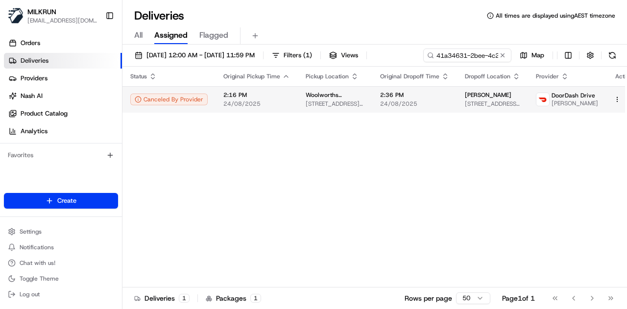
click at [417, 99] on span "2:36 PM" at bounding box center [414, 95] width 69 height 8
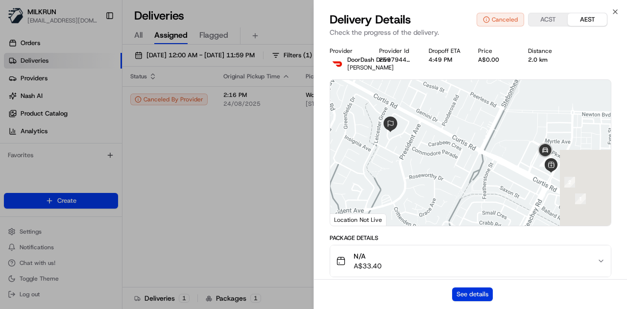
click at [464, 292] on button "See details" at bounding box center [472, 294] width 41 height 14
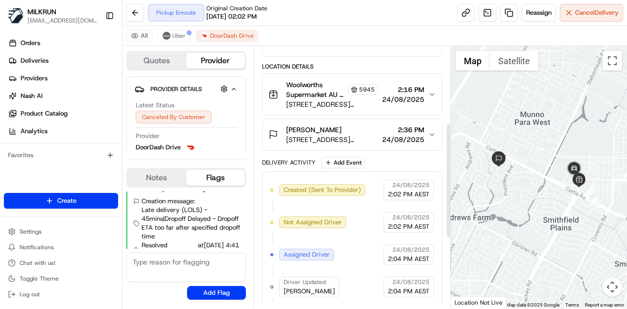
scroll to position [136, 0]
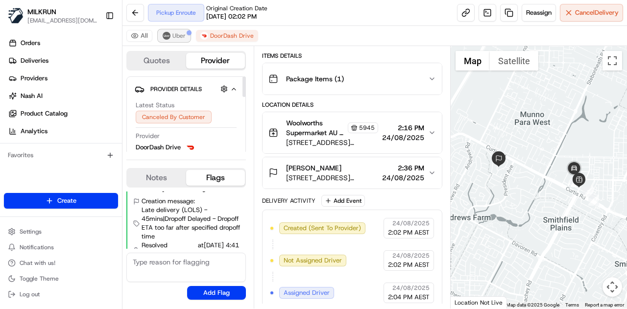
click at [171, 34] on button "Uber" at bounding box center [174, 36] width 32 height 12
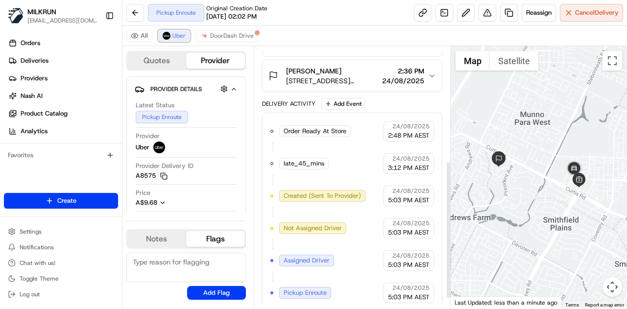
scroll to position [236, 0]
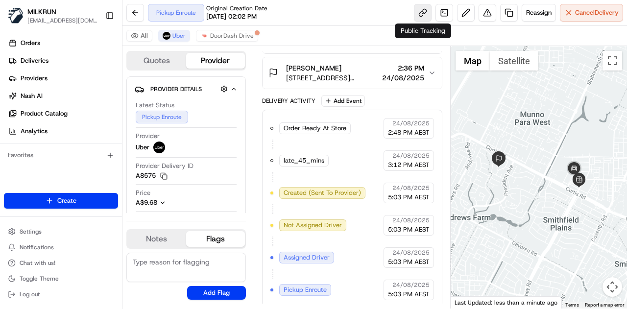
click at [422, 14] on link at bounding box center [423, 13] width 18 height 18
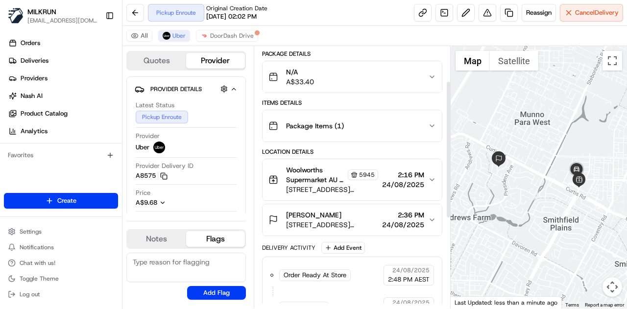
scroll to position [0, 0]
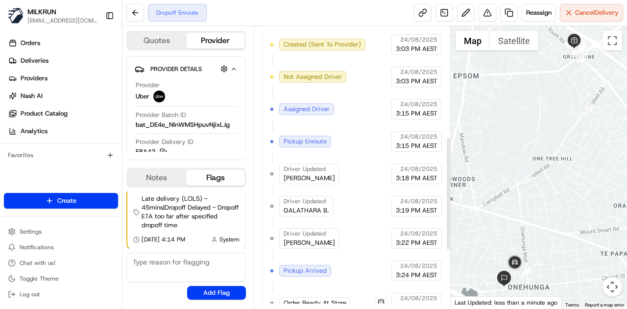
scroll to position [271, 0]
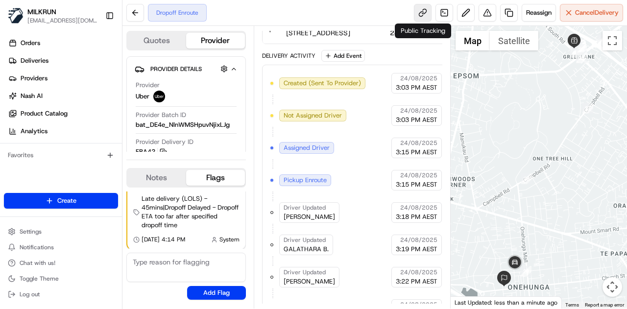
click at [427, 13] on link at bounding box center [423, 13] width 18 height 18
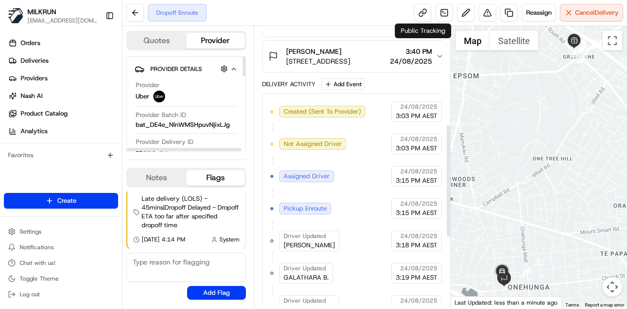
scroll to position [222, 0]
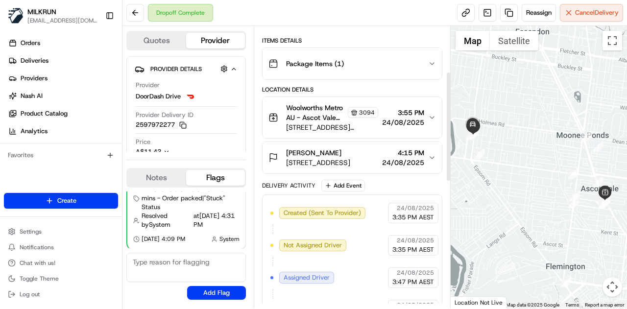
scroll to position [147, 0]
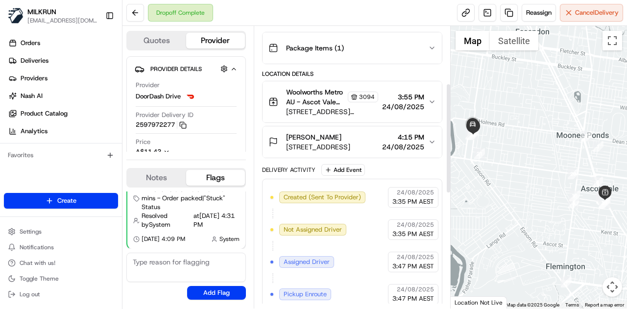
click at [430, 134] on button "Adam Elliot Unit 1/49 Scotia St, Moonee Ponds, VIC 3039, AU 4:15 PM 24/08/2025" at bounding box center [351, 141] width 179 height 31
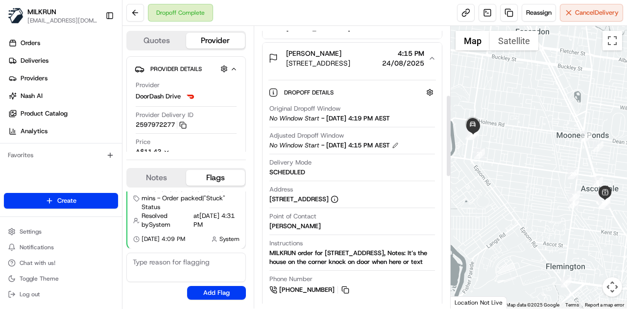
scroll to position [245, 0]
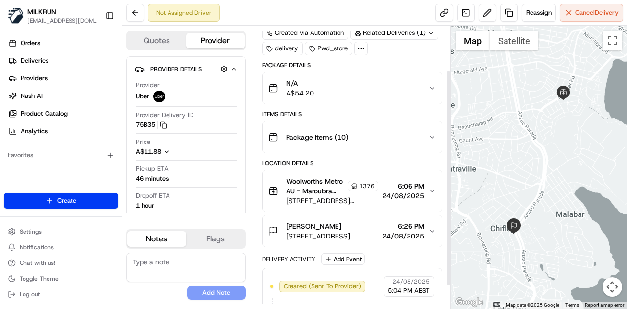
scroll to position [88, 0]
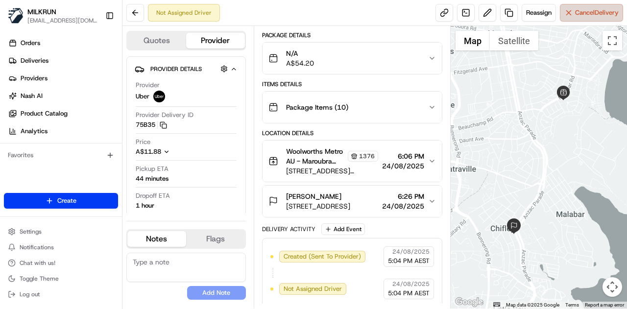
click at [575, 16] on span "Cancel Delivery" at bounding box center [597, 12] width 44 height 9
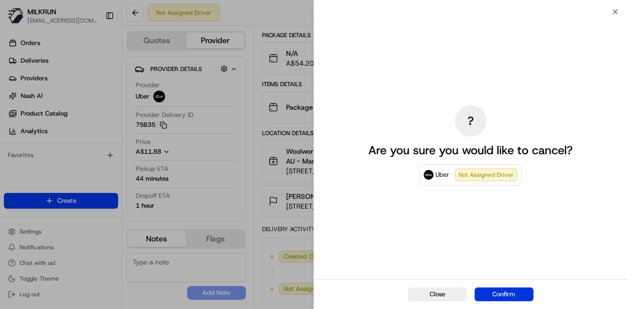
click at [498, 291] on button "Confirm" at bounding box center [503, 294] width 59 height 14
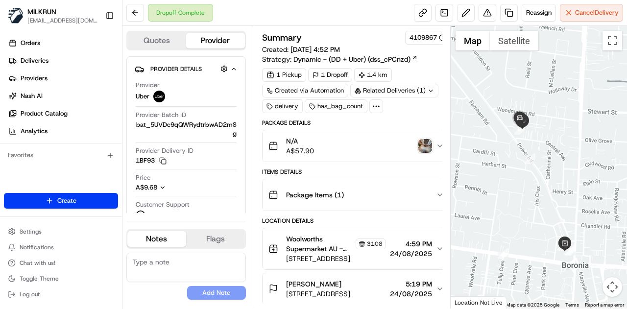
drag, startPoint x: 522, startPoint y: 160, endPoint x: 526, endPoint y: 176, distance: 16.1
click at [526, 175] on div at bounding box center [538, 167] width 177 height 282
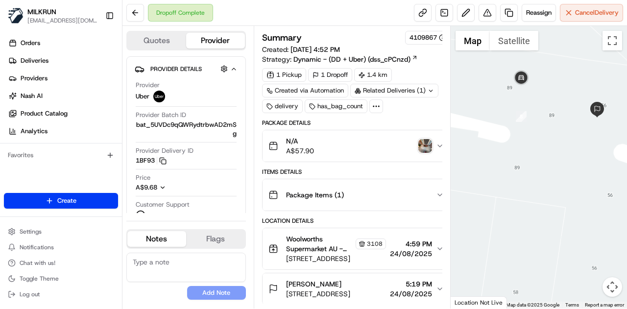
drag, startPoint x: 563, startPoint y: 87, endPoint x: 534, endPoint y: 179, distance: 96.5
click at [534, 179] on div at bounding box center [538, 167] width 177 height 282
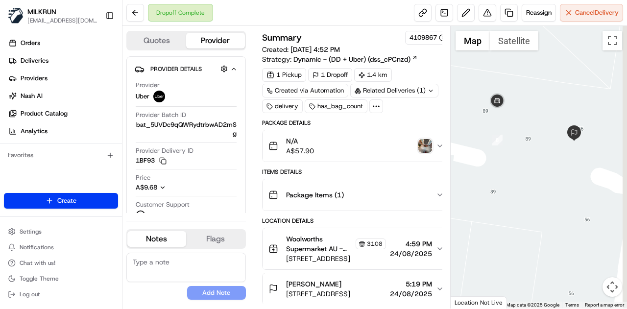
drag, startPoint x: 537, startPoint y: 157, endPoint x: 533, endPoint y: 161, distance: 5.2
click at [533, 161] on div at bounding box center [538, 167] width 177 height 282
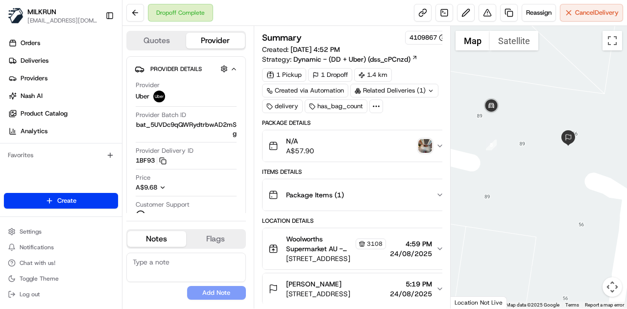
click at [418, 145] on img "button" at bounding box center [425, 146] width 14 height 14
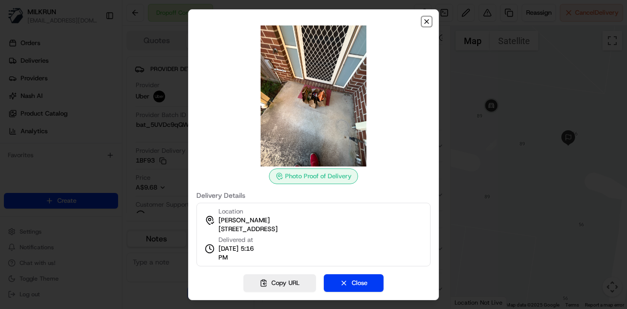
click at [429, 23] on icon "button" at bounding box center [426, 22] width 8 height 8
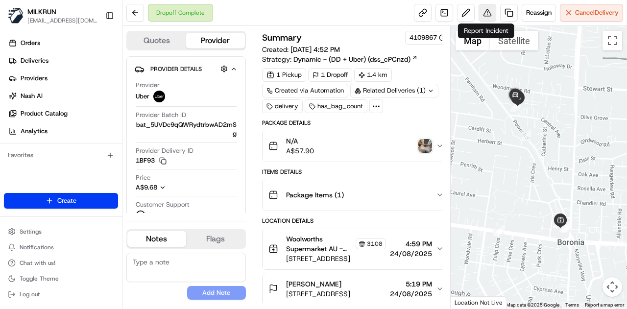
click at [484, 13] on button at bounding box center [487, 13] width 18 height 18
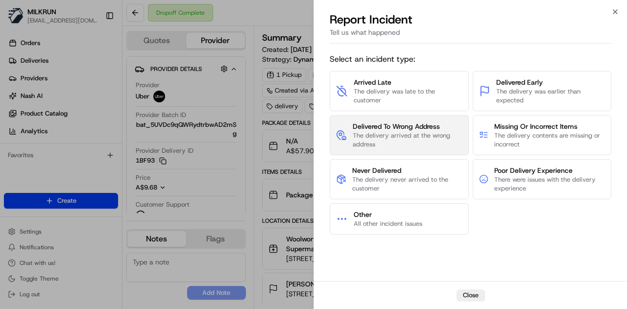
click at [412, 135] on span "The delivery arrived at the wrong address" at bounding box center [407, 140] width 110 height 18
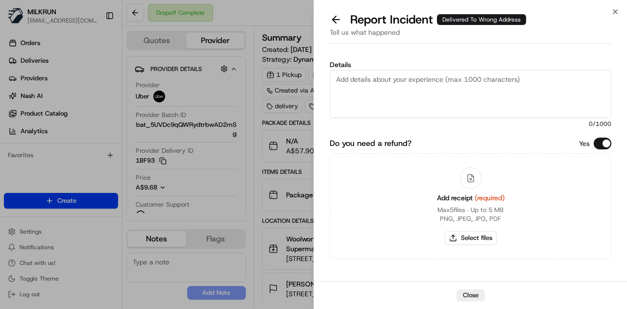
click at [396, 61] on label "Details" at bounding box center [469, 64] width 281 height 7
click at [396, 70] on textarea "Details" at bounding box center [469, 94] width 281 height 48
click at [403, 92] on textarea "Details" at bounding box center [469, 94] width 281 height 48
type textarea "t"
click at [532, 84] on textarea "the driver has delivered this order to the incorrect address," at bounding box center [469, 94] width 281 height 48
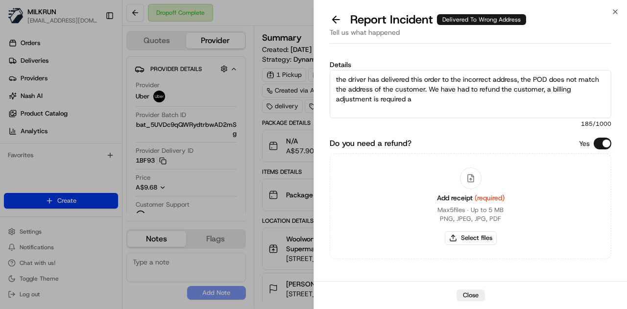
click at [442, 99] on textarea "the driver has delivered this order to the incorrect address, the POD does not …" at bounding box center [469, 94] width 281 height 48
type textarea "the driver has delivered this order to the incorrect address, the POD does not …"
click at [468, 236] on button "Select files" at bounding box center [470, 238] width 52 height 14
type input "C:\fakepath\Screenshot 2025-08-24 174253.png"
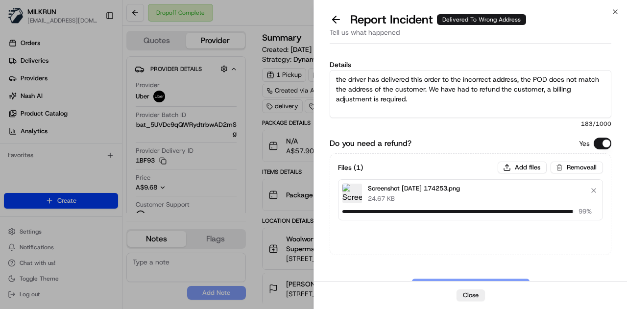
scroll to position [36, 0]
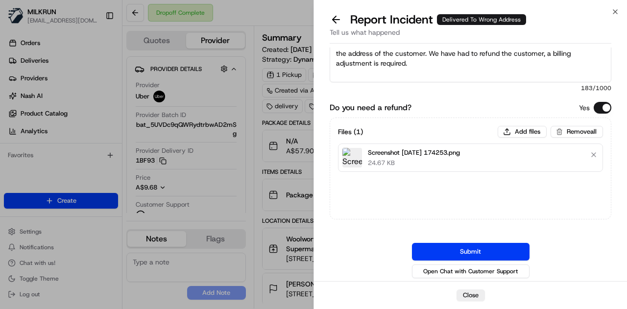
click at [498, 252] on button "Submit" at bounding box center [470, 252] width 117 height 18
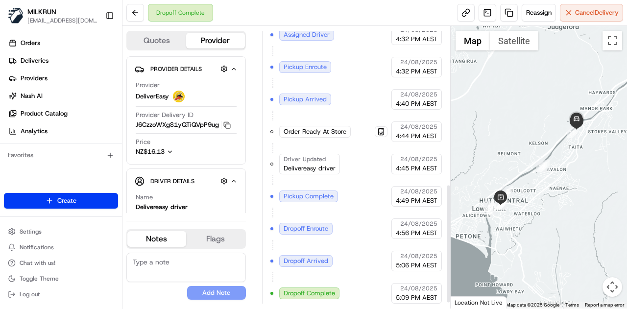
scroll to position [386, 0]
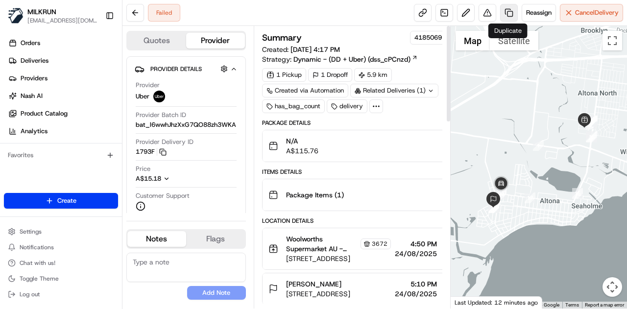
click at [512, 9] on link at bounding box center [509, 13] width 18 height 18
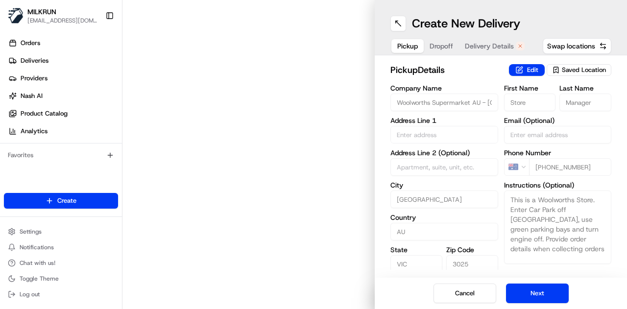
type input "300-330 Millers Rd"
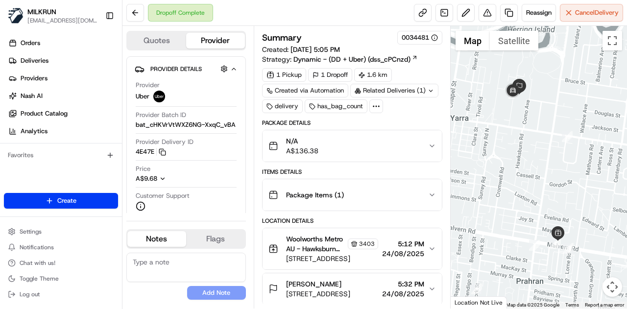
scroll to position [49, 0]
click at [485, 14] on button at bounding box center [487, 13] width 18 height 18
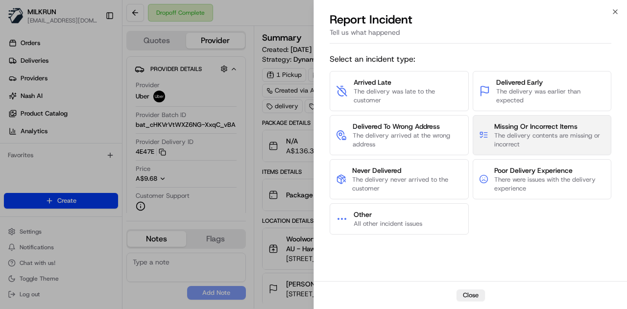
click at [524, 138] on span "The delivery contents are missing or incorrect" at bounding box center [549, 140] width 111 height 18
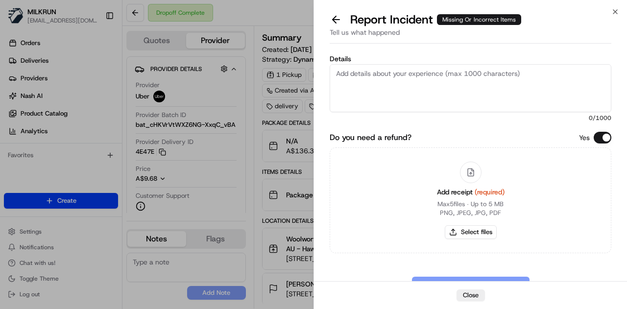
click at [363, 74] on textarea "Details" at bounding box center [469, 88] width 281 height 48
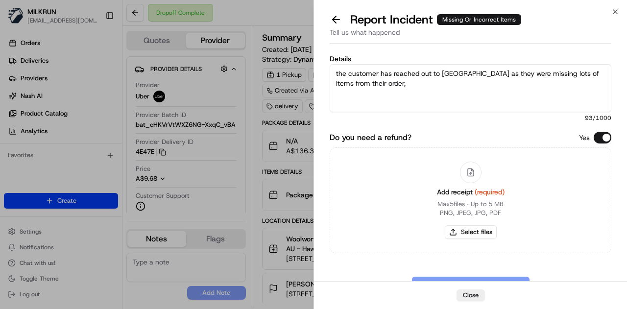
click at [435, 91] on textarea "the customer has reached out to MILKRUN as they were missing lots of items from…" at bounding box center [469, 88] width 281 height 48
paste textarea "2 laksa, 1 beef ragu, 1 Parmesan, 1 peri peri sauce, 1 chicken breast, 2 Brusse…"
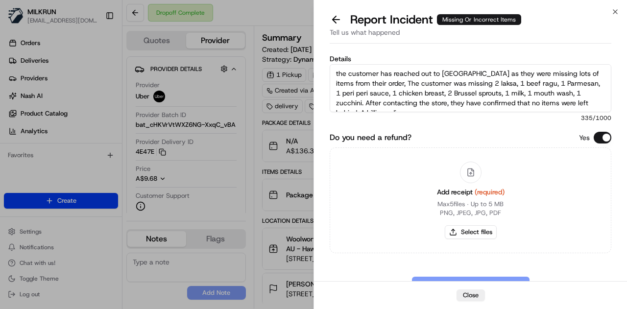
scroll to position [6, 0]
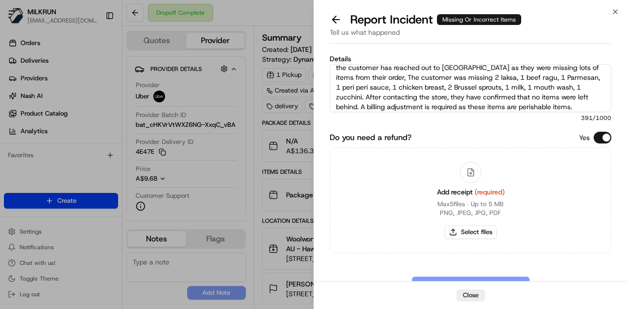
type textarea "the customer has reached out to MILKRUN as they were missing lots of items from…"
click at [476, 230] on button "Select files" at bounding box center [470, 232] width 52 height 14
type input "C:\fakepath\Screenshot 2025-08-24 182228.png"
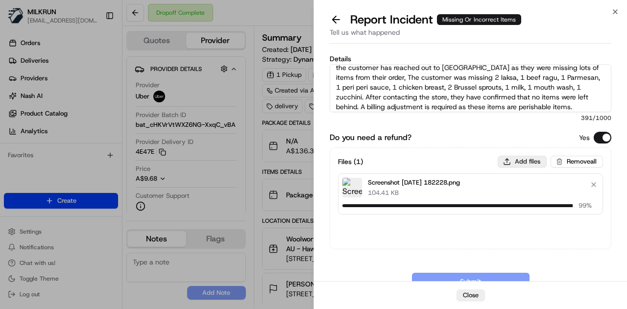
click at [508, 164] on button "Add files" at bounding box center [521, 162] width 49 height 12
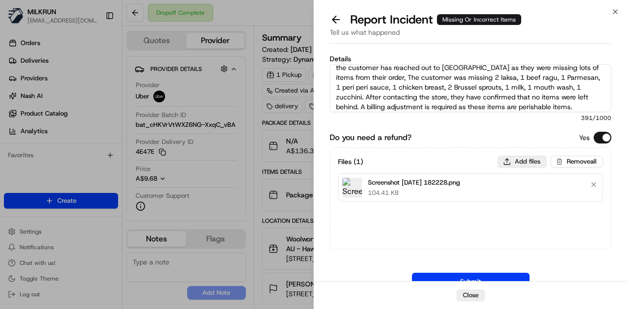
type input "C:\fakepath\Screenshot 2025-08-24 182243.png"
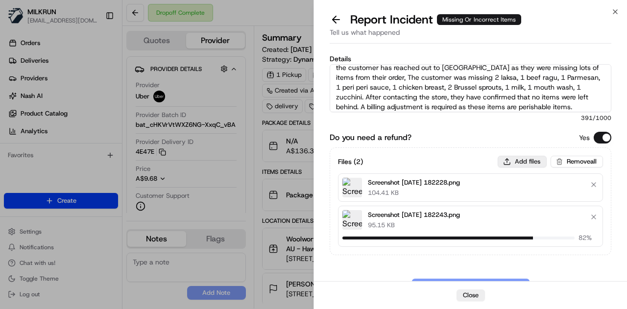
click at [527, 162] on button "Add files" at bounding box center [521, 162] width 49 height 12
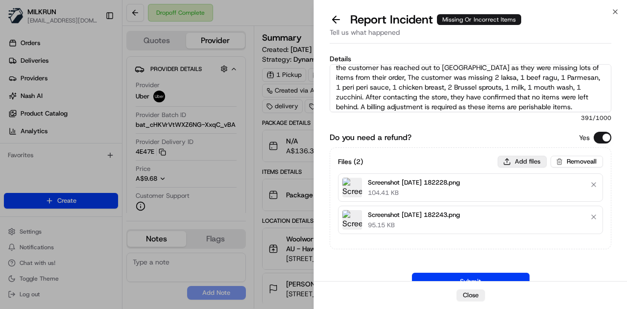
type input "C:\fakepath\Screenshot 2025-08-24 182257.png"
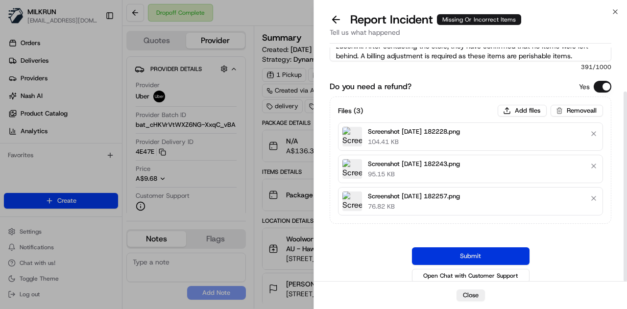
scroll to position [54, 0]
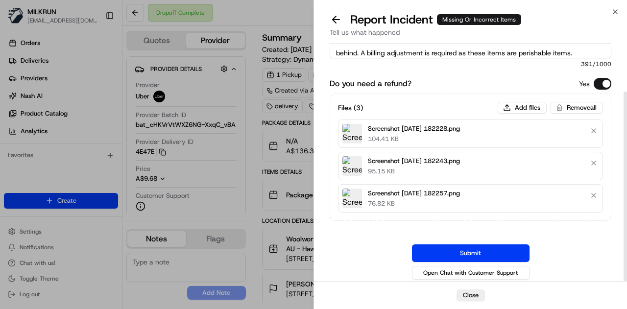
click at [468, 248] on button "Submit" at bounding box center [470, 253] width 117 height 18
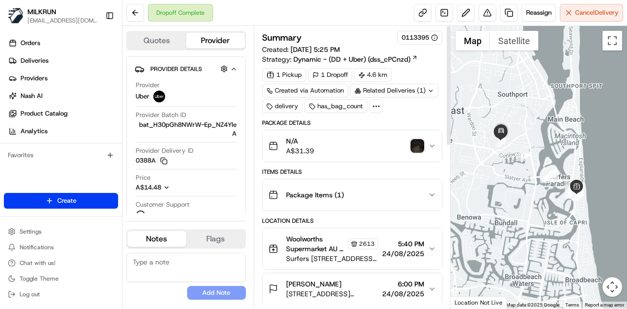
click at [417, 142] on img "button" at bounding box center [417, 146] width 14 height 14
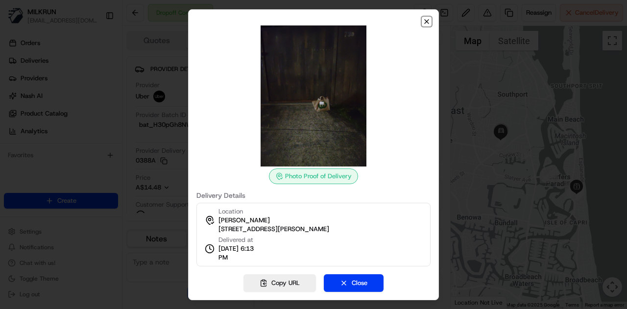
click at [426, 23] on icon "button" at bounding box center [426, 22] width 8 height 8
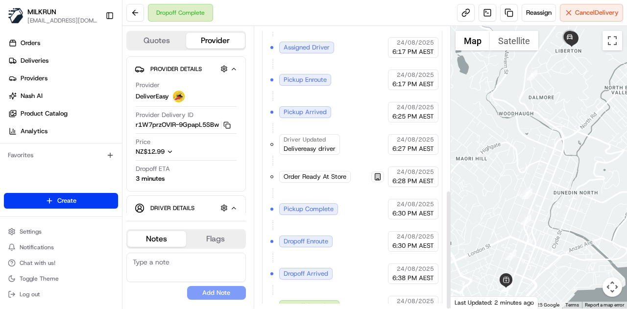
scroll to position [386, 0]
